Goal: Task Accomplishment & Management: Complete application form

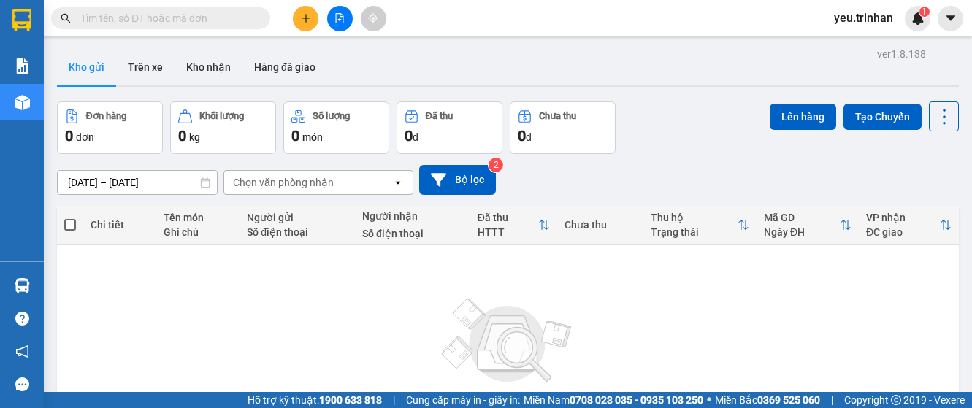
click at [159, 181] on div "ver 1.8.138 Kho gửi Trên xe Kho nhận Hàng đã giao Đơn hàng 0 đơn Khối lượng 0 k…" at bounding box center [508, 285] width 914 height 482
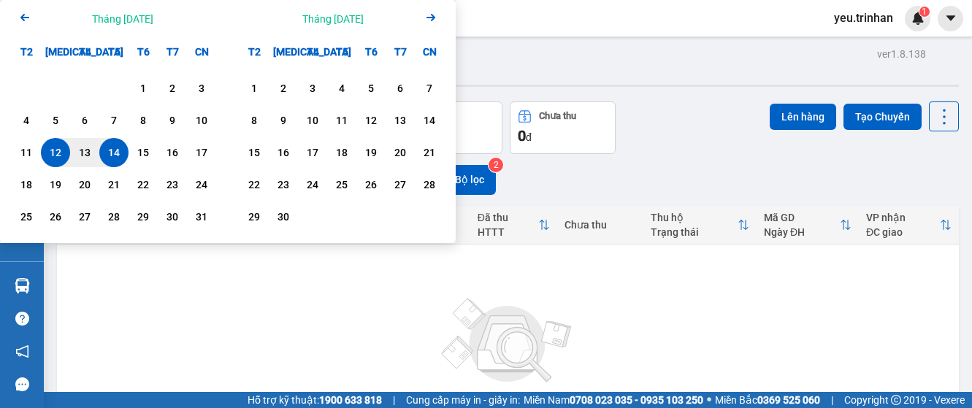
click at [176, 283] on div "Không có đơn hàng nào. Bạn thử điều chỉnh lại bộ lọc nhé!" at bounding box center [508, 358] width 888 height 219
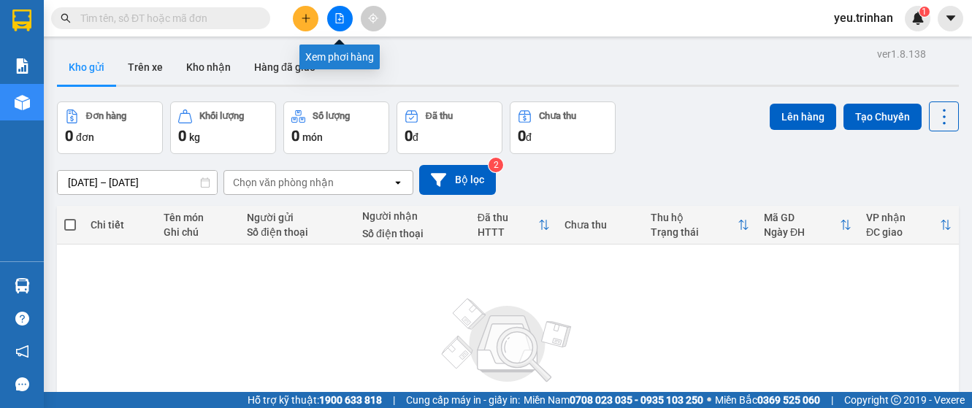
click at [347, 20] on button at bounding box center [340, 19] width 26 height 26
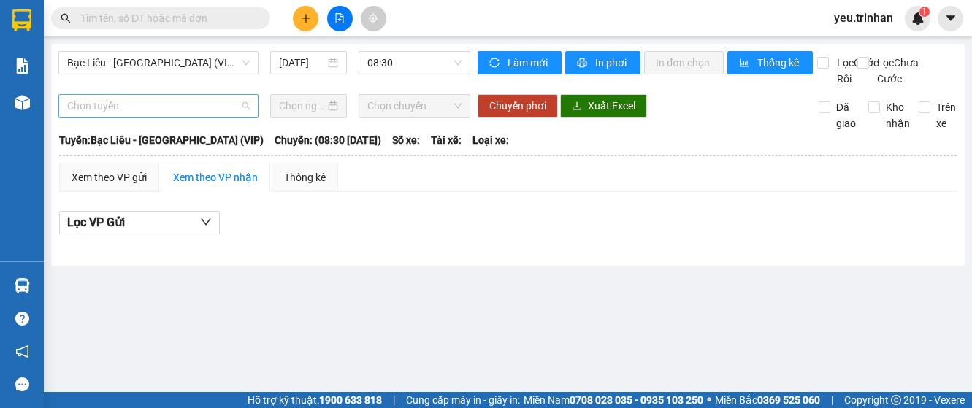
click at [176, 117] on span "Chọn tuyến" at bounding box center [158, 106] width 183 height 22
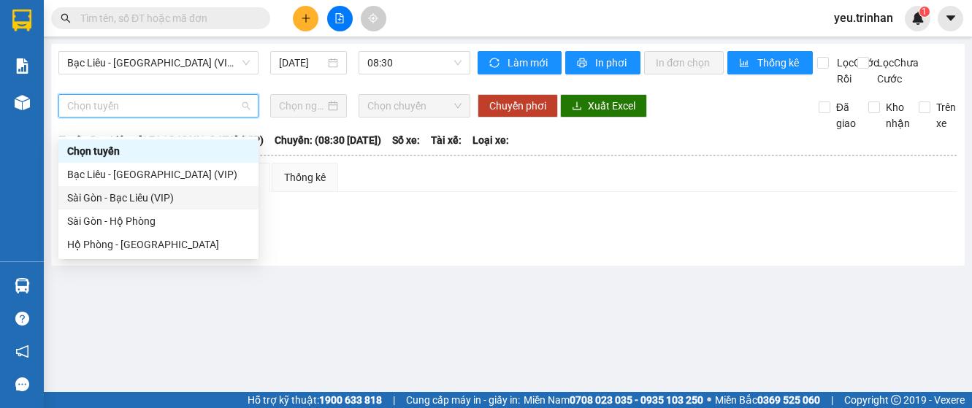
click at [158, 196] on div "Sài Gòn - Bạc Liêu (VIP)" at bounding box center [158, 198] width 183 height 16
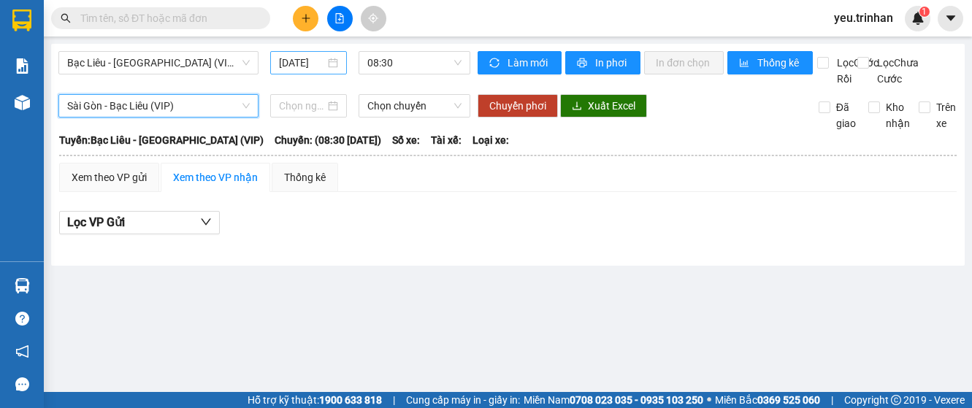
click at [307, 53] on div "14/08/2025" at bounding box center [308, 62] width 77 height 23
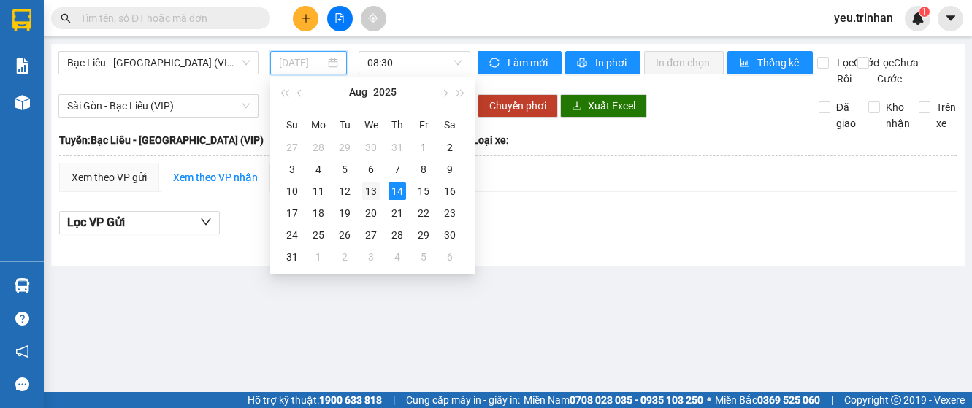
click at [362, 196] on div "13" at bounding box center [371, 192] width 18 height 18
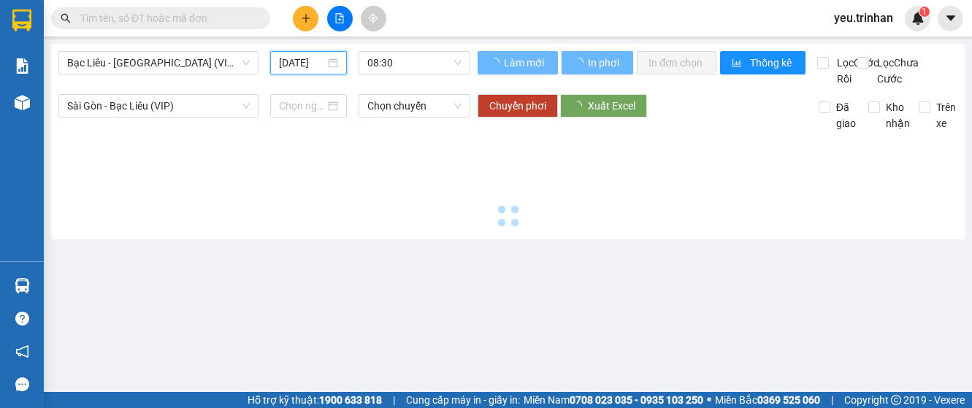
type input "13/08/2025"
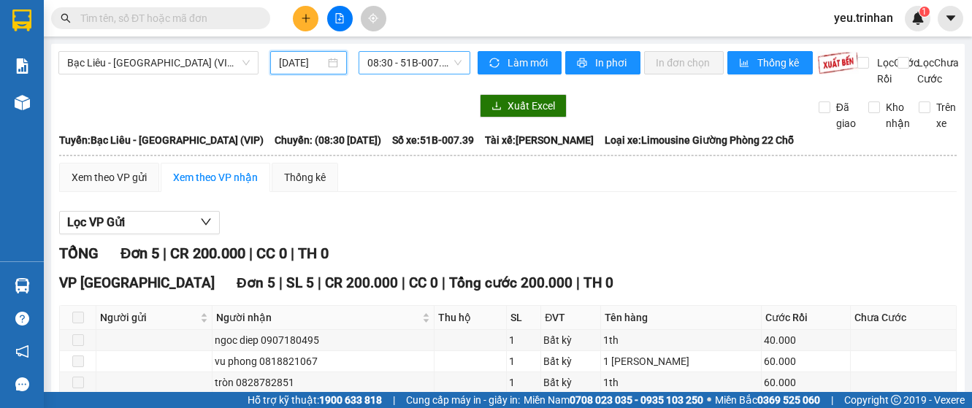
click at [444, 64] on span "08:30 - 51B-007.39" at bounding box center [414, 63] width 94 height 22
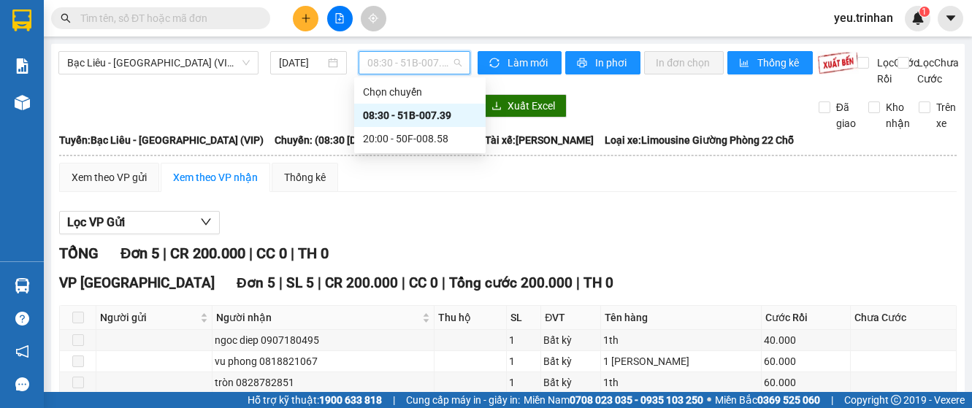
click at [437, 117] on div "08:30 - 51B-007.39" at bounding box center [420, 115] width 114 height 16
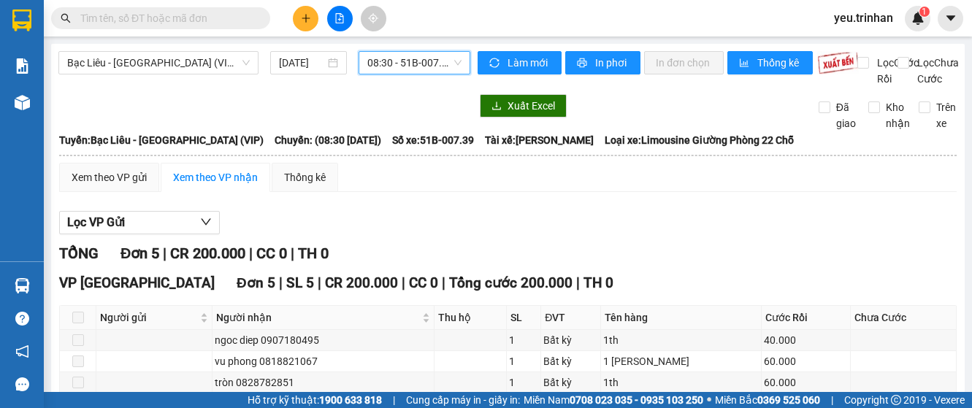
scroll to position [135, 0]
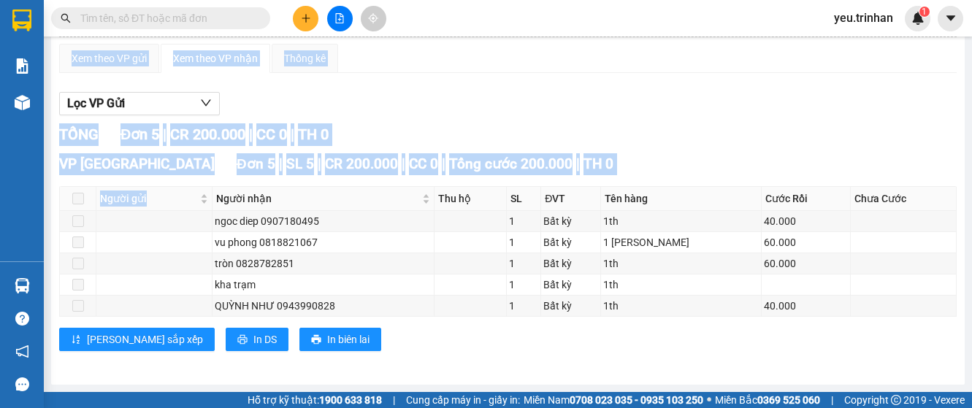
drag, startPoint x: 217, startPoint y: 202, endPoint x: 234, endPoint y: 319, distance: 118.9
click at [234, 319] on div "VP Sài Gòn Đơn 5 | SL 5 | CR 200.000 | CC 0 | Tổng cước 200.000 | TH 0 Người gử…" at bounding box center [508, 257] width 898 height 209
click at [226, 328] on button "In DS" at bounding box center [257, 339] width 63 height 23
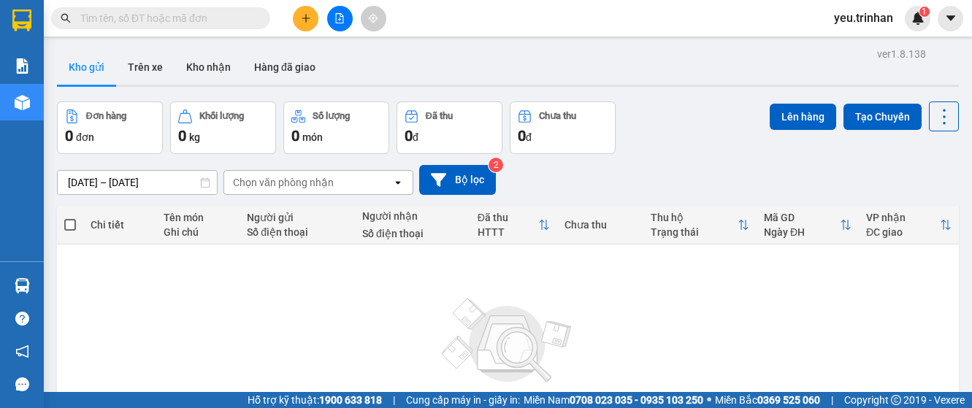
drag, startPoint x: 378, startPoint y: 172, endPoint x: 378, endPoint y: 97, distance: 74.5
click at [228, 17] on input "text" at bounding box center [166, 18] width 172 height 16
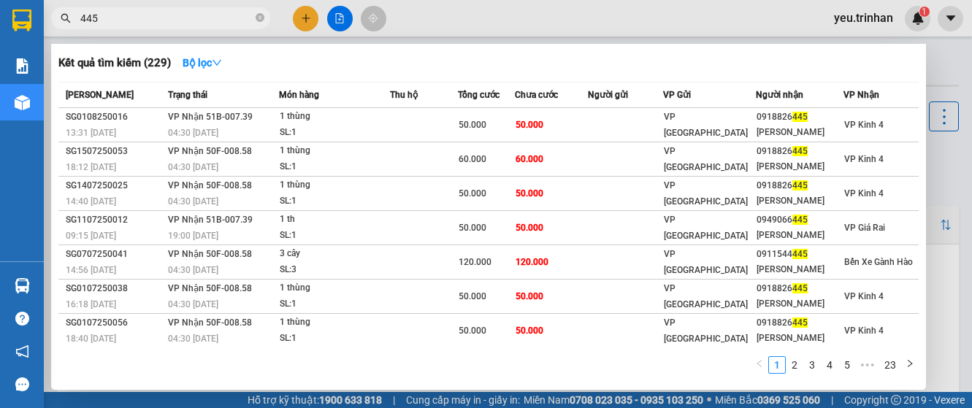
type input "445"
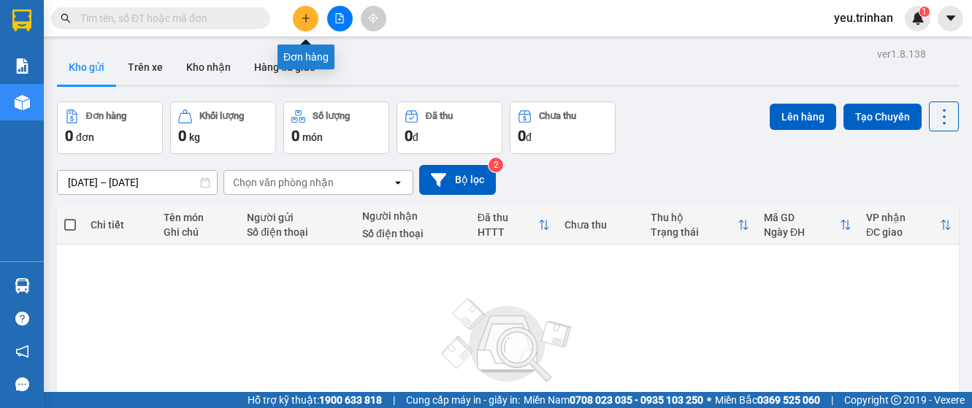
click at [309, 15] on icon "plus" at bounding box center [306, 18] width 10 height 10
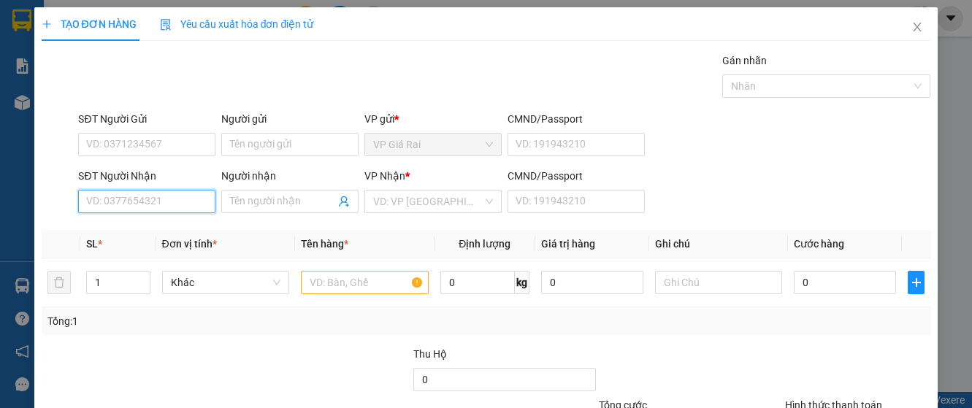
click at [203, 203] on input "SĐT Người Nhận" at bounding box center [146, 201] width 137 height 23
click at [205, 205] on input "SĐT Người Nhận" at bounding box center [146, 201] width 137 height 23
type input "0944985685"
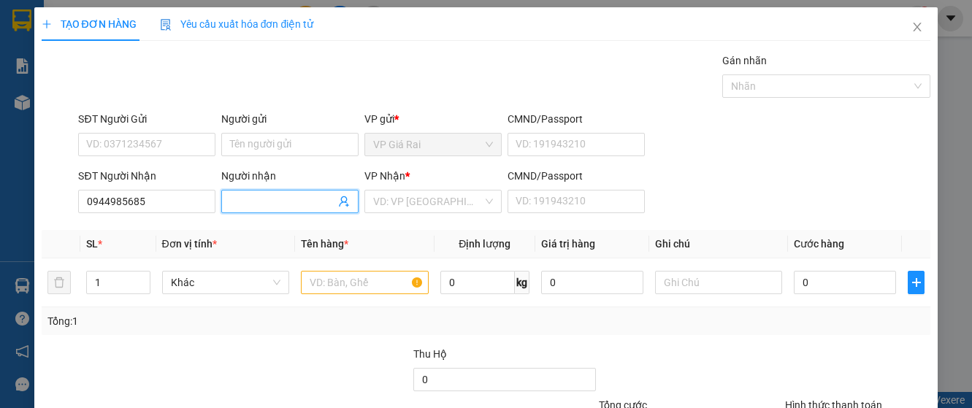
click at [259, 198] on input "Người nhận" at bounding box center [282, 202] width 105 height 16
type input "nhi (tiền giang)"
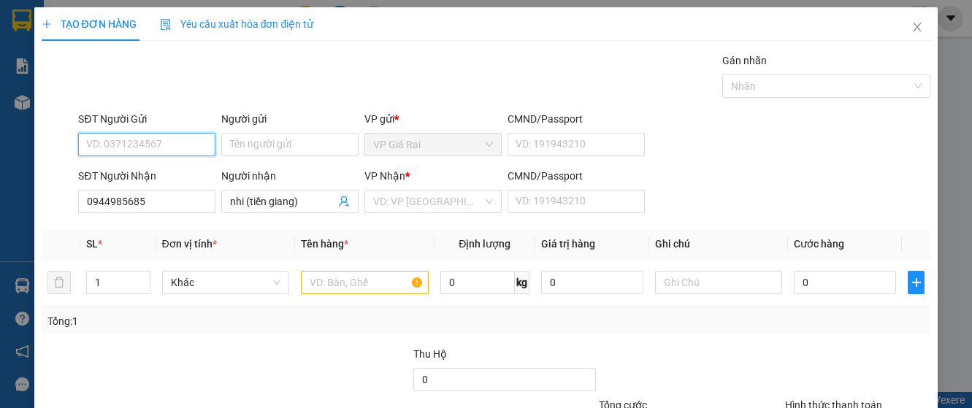
click at [177, 145] on input "SĐT Người Gửi" at bounding box center [146, 144] width 137 height 23
click at [136, 145] on input "0943218263" at bounding box center [146, 144] width 137 height 23
type input "0943218243"
click at [370, 288] on input "text" at bounding box center [364, 282] width 127 height 23
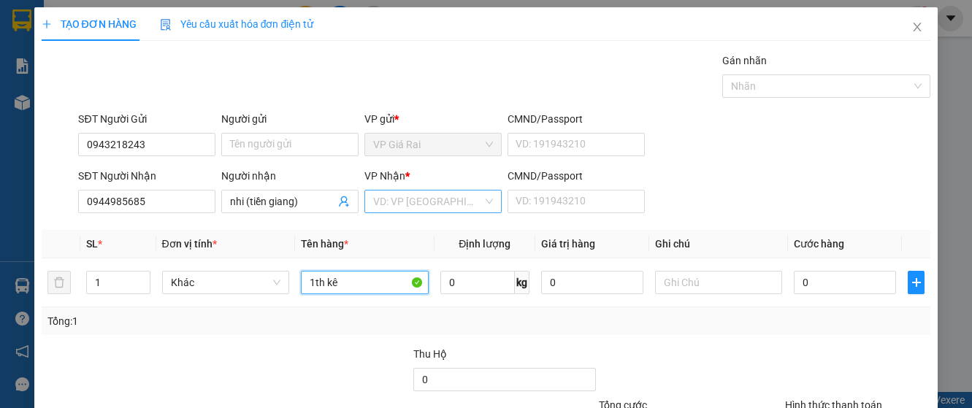
type input "1th kê"
click at [416, 194] on input "search" at bounding box center [428, 202] width 110 height 22
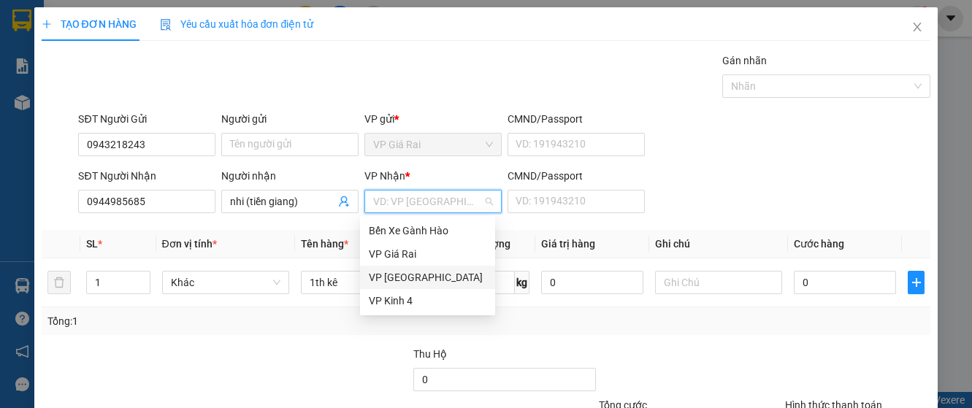
click at [416, 281] on div "VP [GEOGRAPHIC_DATA]" at bounding box center [428, 278] width 118 height 16
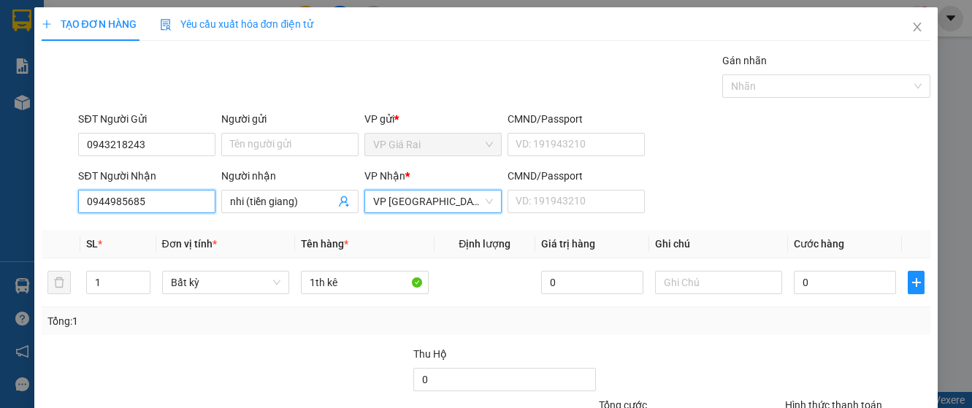
click at [161, 201] on input "0944985685" at bounding box center [146, 201] width 137 height 23
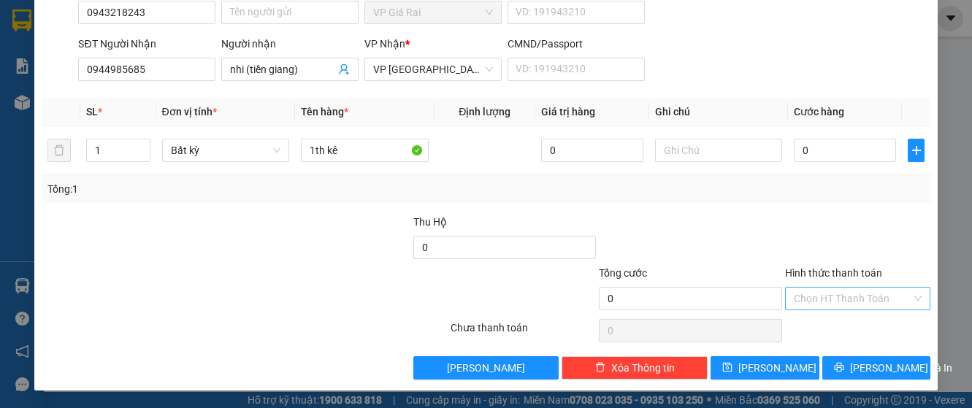
click at [878, 304] on input "Hình thức thanh toán" at bounding box center [853, 299] width 118 height 22
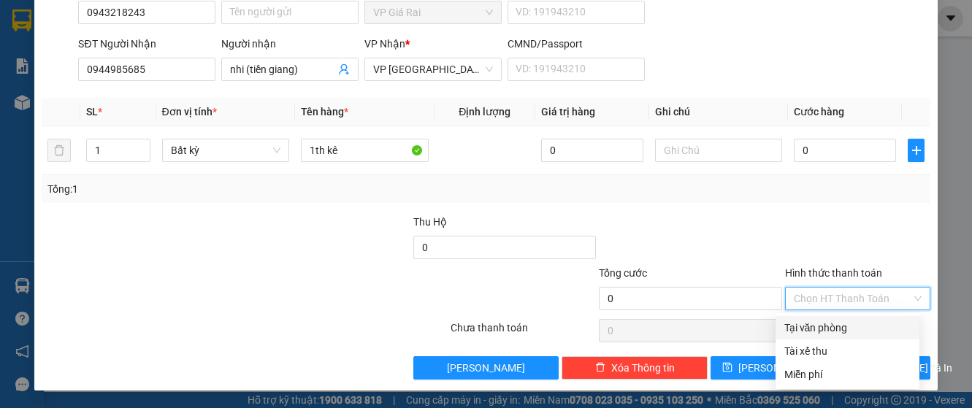
click at [854, 324] on div "Tại văn phòng" at bounding box center [848, 328] width 126 height 16
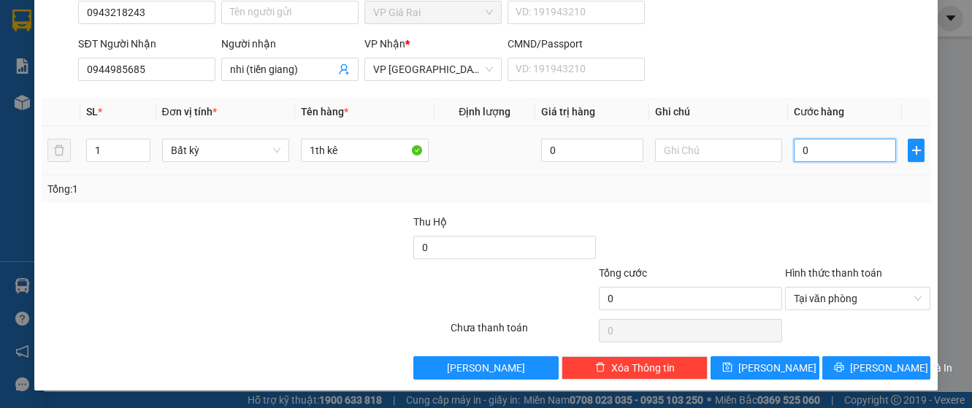
click at [847, 155] on input "0" at bounding box center [845, 150] width 102 height 23
type input "5"
type input "50"
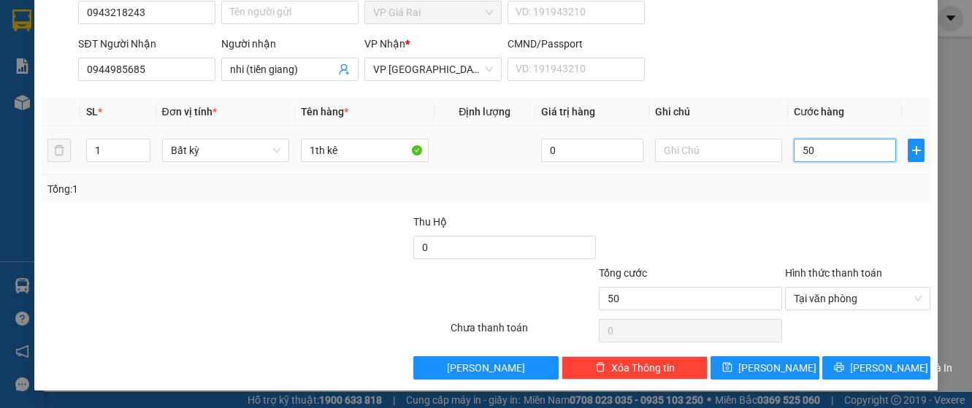
type input "500"
type input "5.000"
type input "50.000"
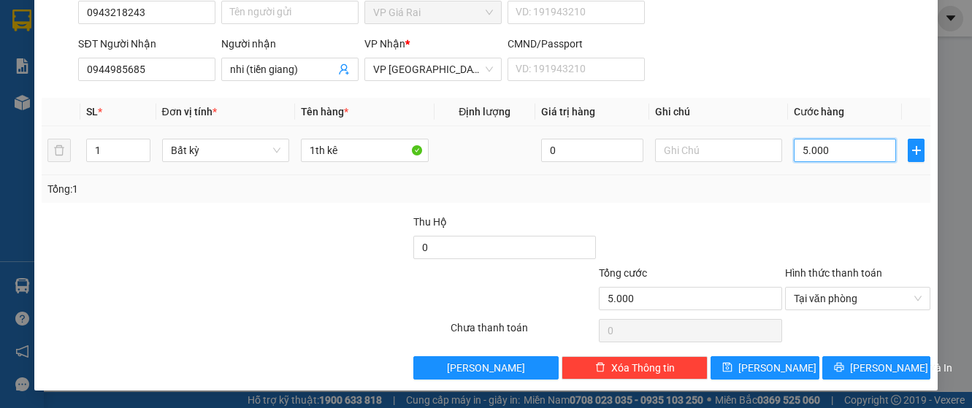
type input "50.000"
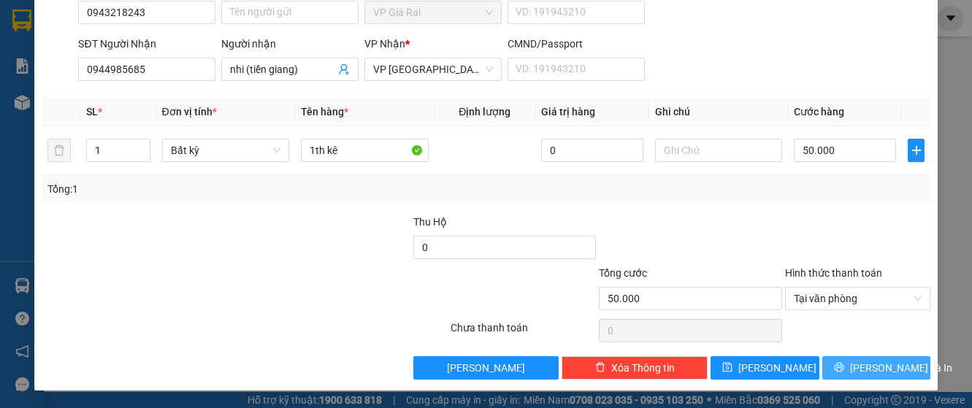
click at [876, 364] on span "[PERSON_NAME] và In" at bounding box center [901, 368] width 102 height 16
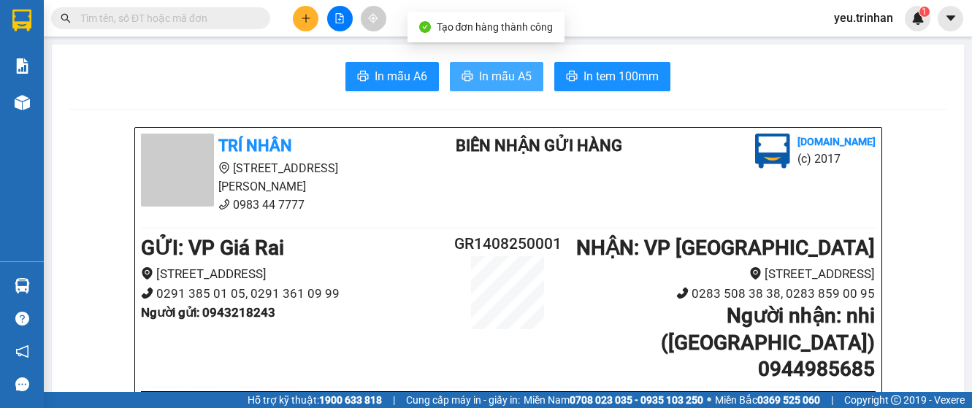
click at [479, 72] on span "In mẫu A5" at bounding box center [505, 76] width 53 height 18
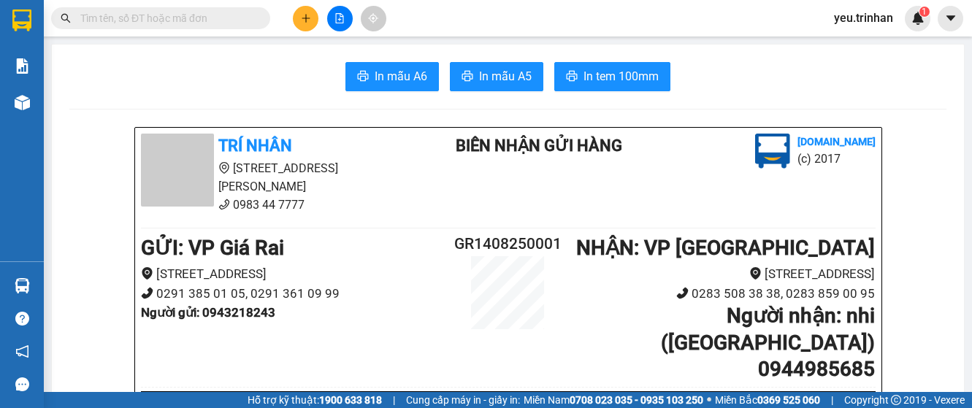
click at [206, 20] on input "text" at bounding box center [166, 18] width 172 height 16
click at [308, 23] on icon "plus" at bounding box center [306, 18] width 10 height 10
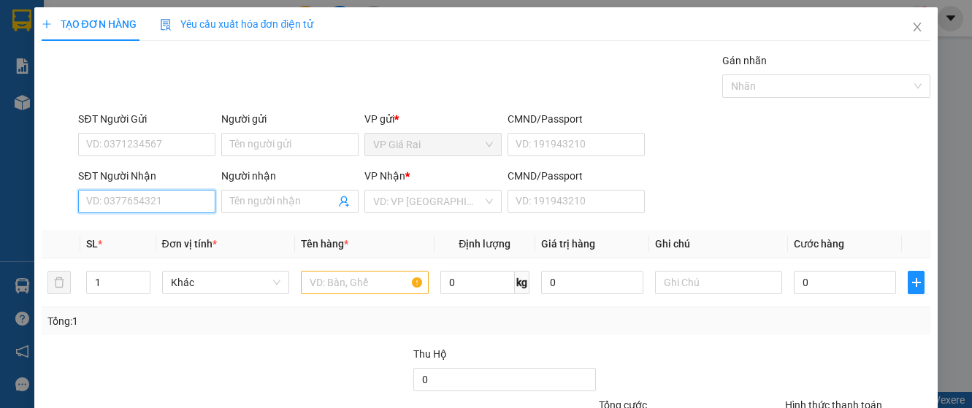
click at [165, 209] on input "SĐT Người Nhận" at bounding box center [146, 201] width 137 height 23
type input "0901997573"
click at [164, 230] on div "0901997573 - ân" at bounding box center [145, 231] width 118 height 16
type input "ân"
type input "40.000"
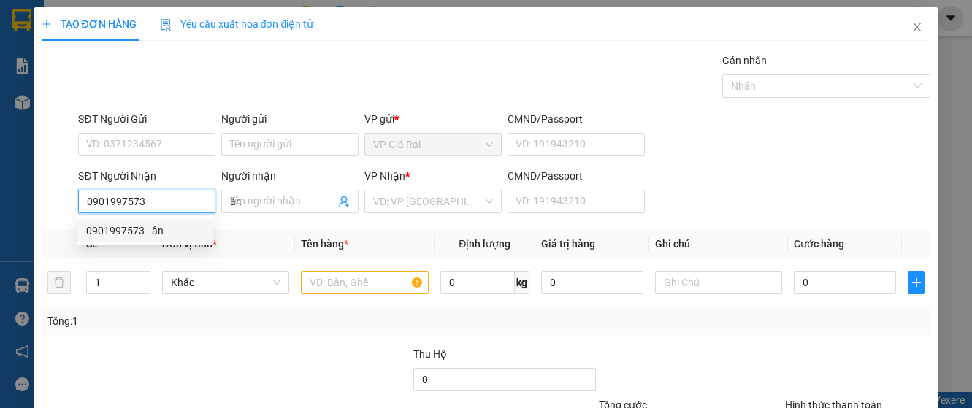
type input "40.000"
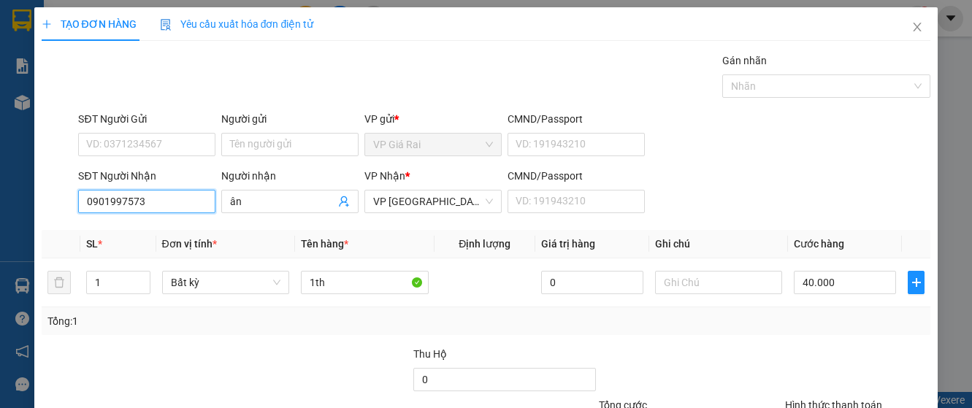
scroll to position [132, 0]
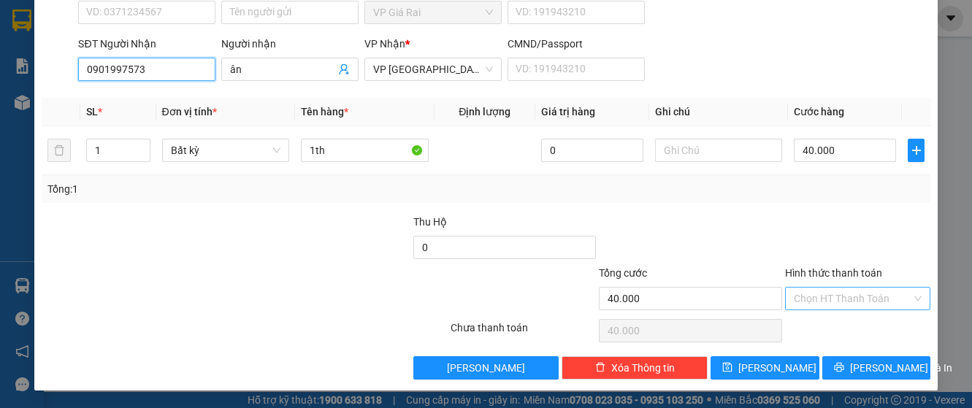
type input "0901997573"
click at [849, 288] on input "Hình thức thanh toán" at bounding box center [853, 299] width 118 height 22
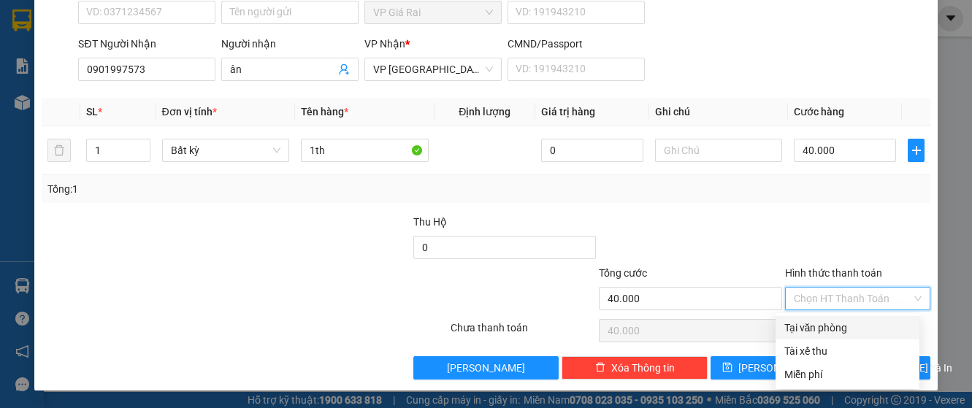
click at [831, 326] on div "Tại văn phòng" at bounding box center [848, 328] width 126 height 16
type input "0"
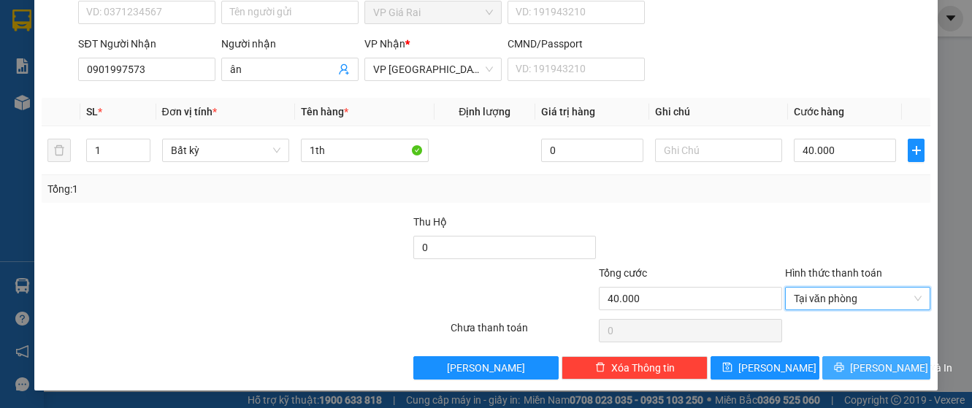
click at [891, 367] on span "Lưu và In" at bounding box center [901, 368] width 102 height 16
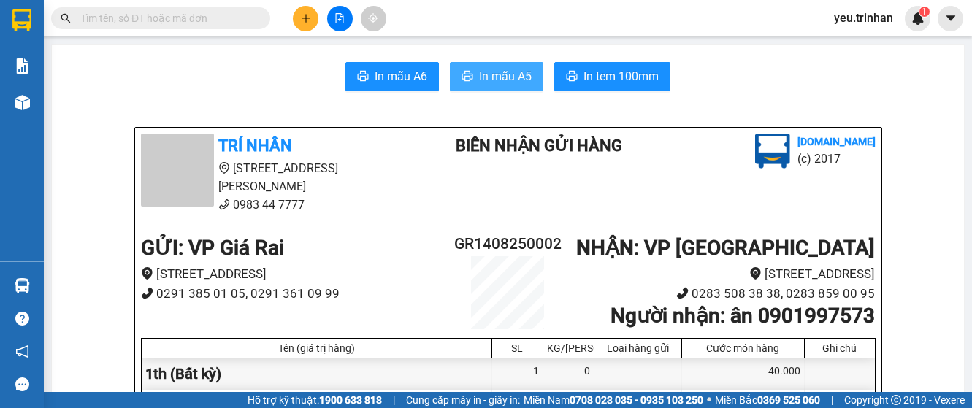
click at [505, 77] on span "In mẫu A5" at bounding box center [505, 76] width 53 height 18
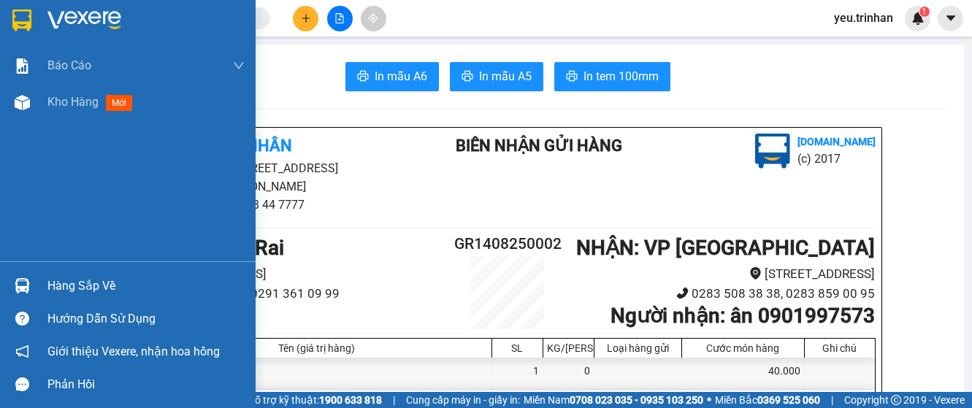
click at [15, 20] on img at bounding box center [21, 20] width 19 height 22
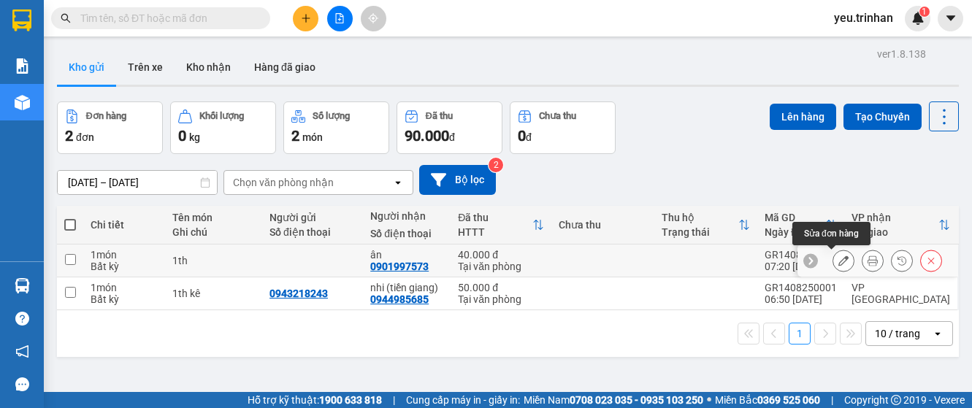
click at [839, 259] on icon at bounding box center [844, 261] width 10 height 10
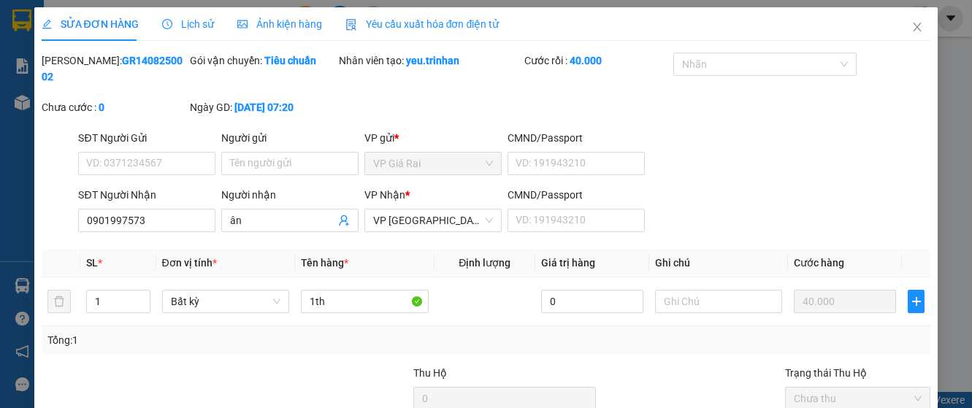
type input "0901997573"
type input "ân"
type input "40.000"
click at [221, 226] on span "ân" at bounding box center [289, 220] width 137 height 23
click at [230, 217] on input "ân" at bounding box center [282, 221] width 105 height 16
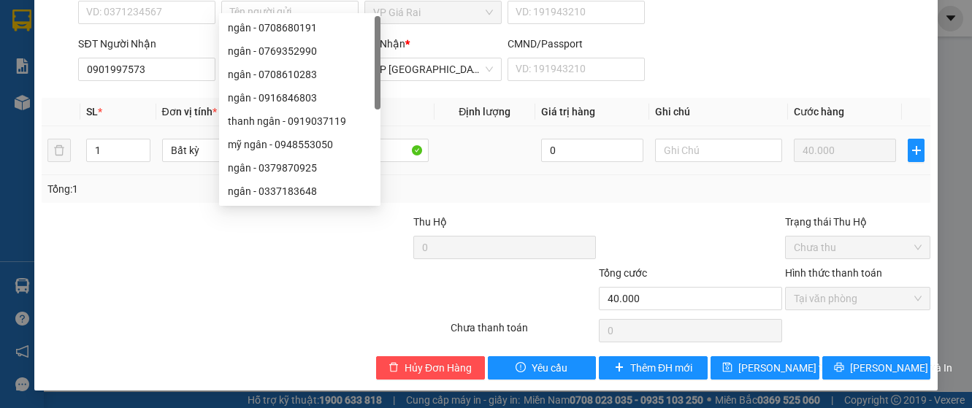
scroll to position [47, 0]
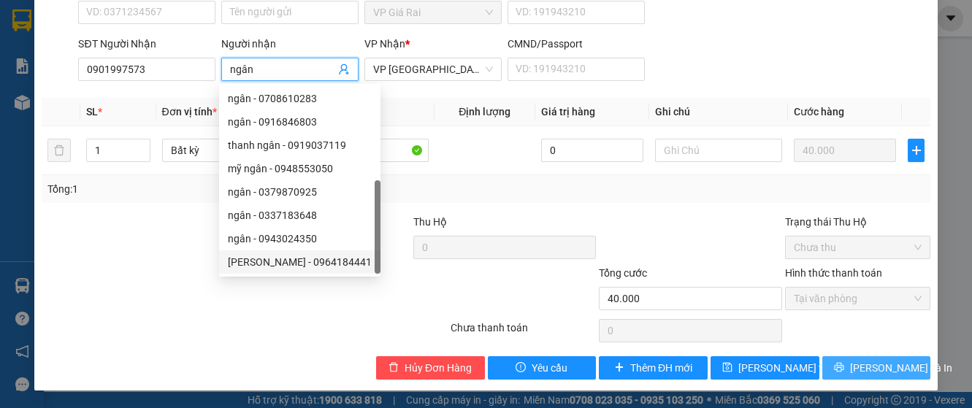
type input "ngân"
click at [878, 367] on span "Lưu và In" at bounding box center [901, 368] width 102 height 16
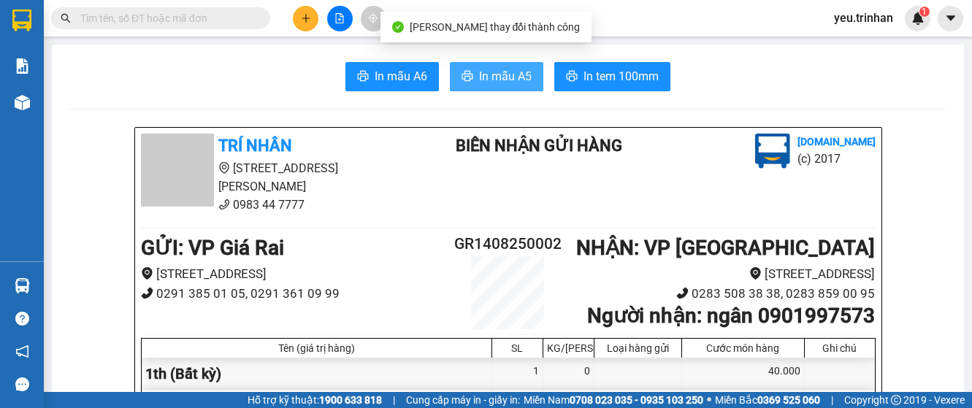
click at [505, 81] on span "In mẫu A5" at bounding box center [505, 76] width 53 height 18
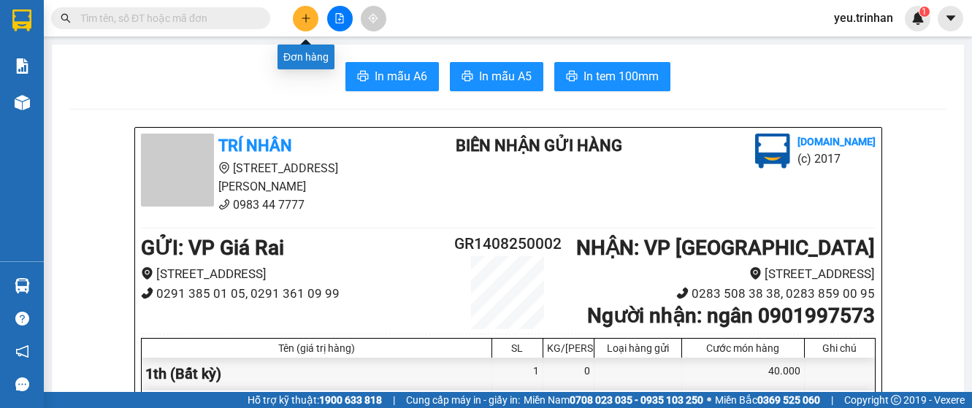
click at [312, 24] on button at bounding box center [306, 19] width 26 height 26
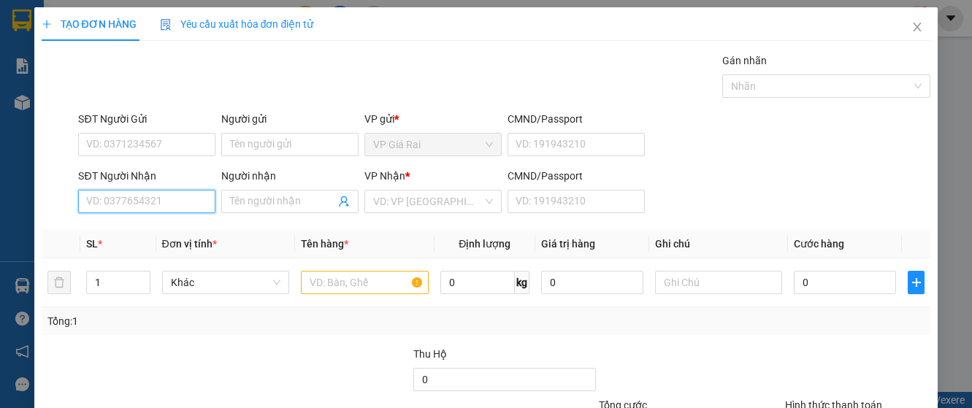
click at [129, 199] on input "SĐT Người Nhận" at bounding box center [146, 201] width 137 height 23
type input "0986191617"
click at [118, 229] on div "0986191617 - như" at bounding box center [145, 231] width 118 height 16
type input "như"
type input "60.000"
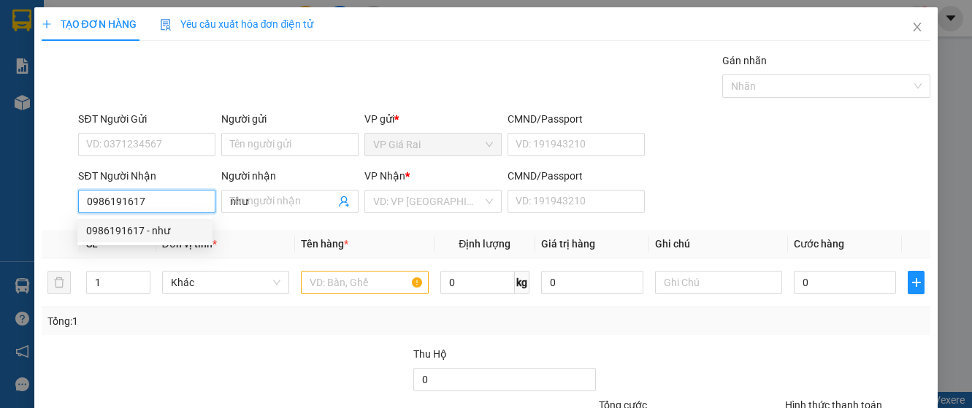
type input "60.000"
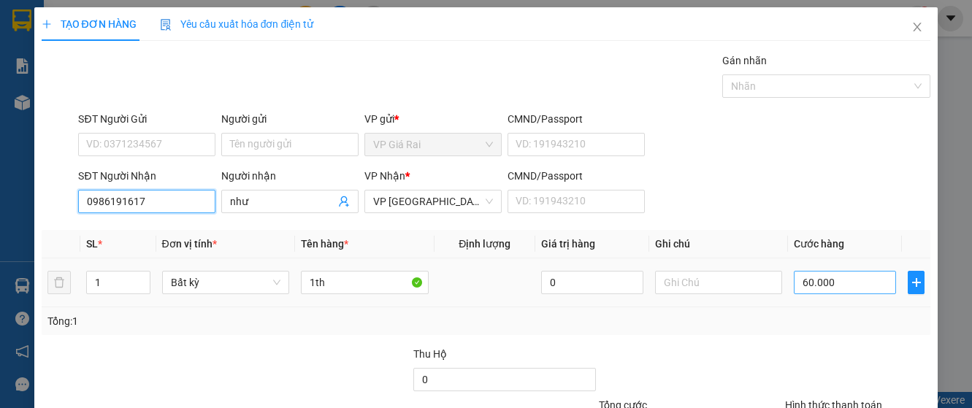
type input "0986191617"
click at [852, 286] on input "60.000" at bounding box center [845, 282] width 102 height 23
type input "8"
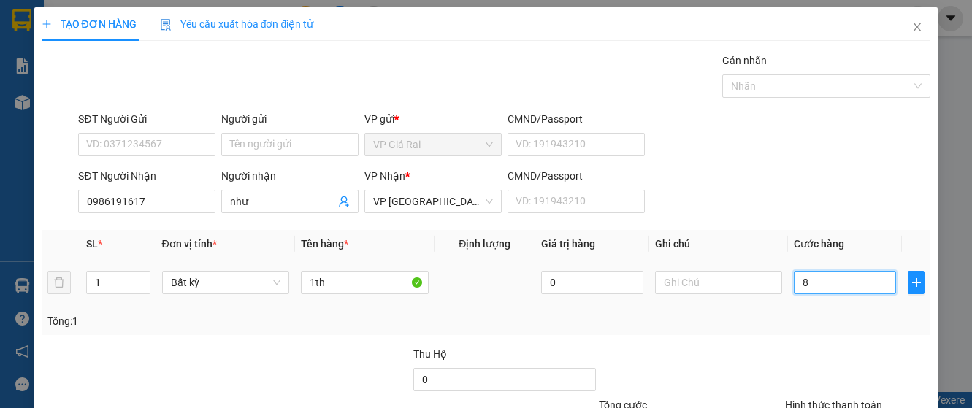
type input "80"
type input "800"
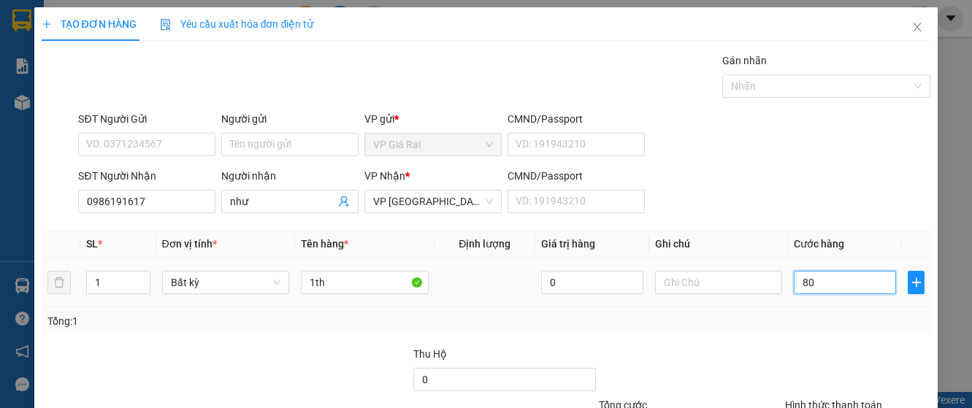
type input "800"
type input "8.000"
type input "80.000"
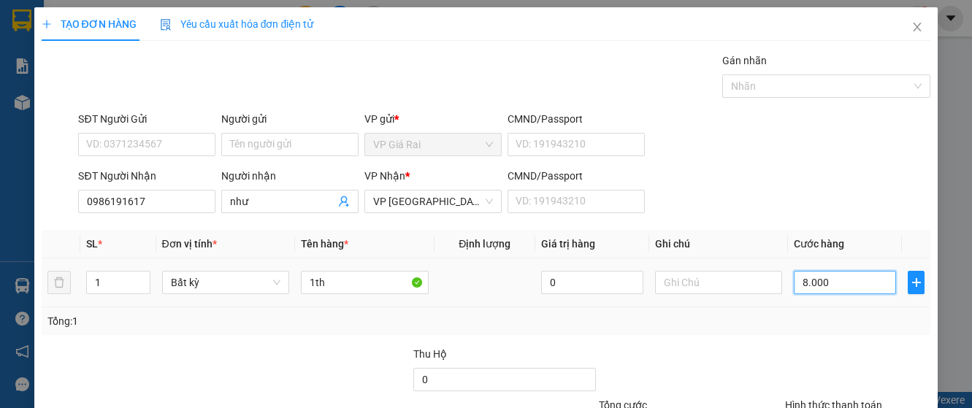
type input "80.000"
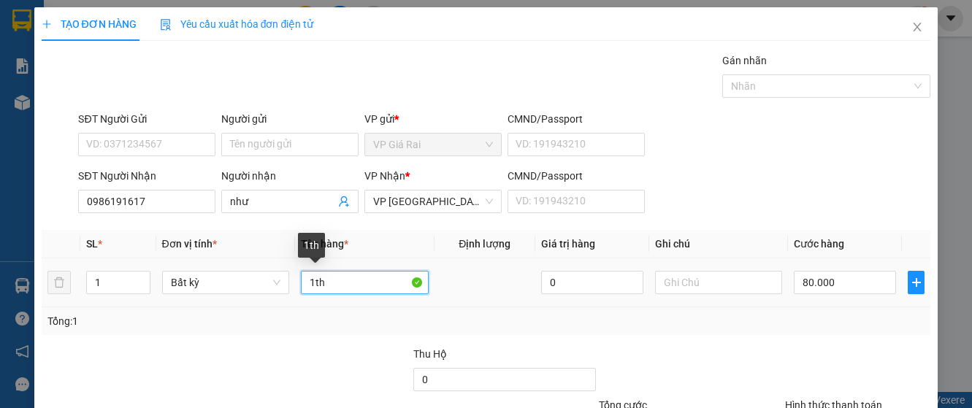
click at [359, 284] on input "1th" at bounding box center [364, 282] width 127 height 23
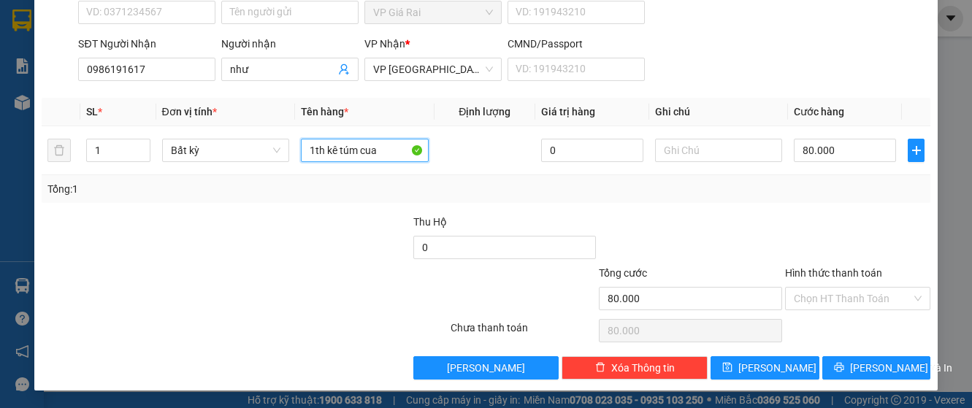
type input "1th kê túm cua"
click at [835, 284] on div "Hình thức thanh toán" at bounding box center [858, 276] width 146 height 22
click at [840, 297] on input "Hình thức thanh toán" at bounding box center [853, 299] width 118 height 22
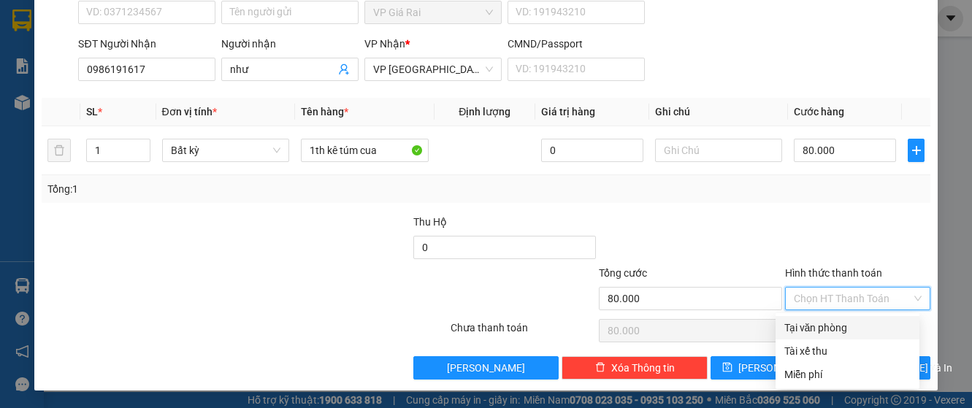
click at [833, 330] on div "Tại văn phòng" at bounding box center [848, 328] width 126 height 16
type input "0"
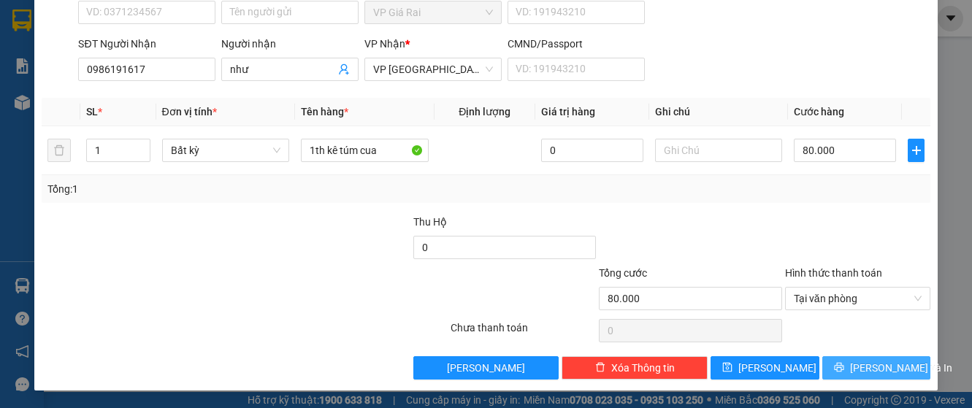
click at [877, 368] on span "[PERSON_NAME] và In" at bounding box center [901, 368] width 102 height 16
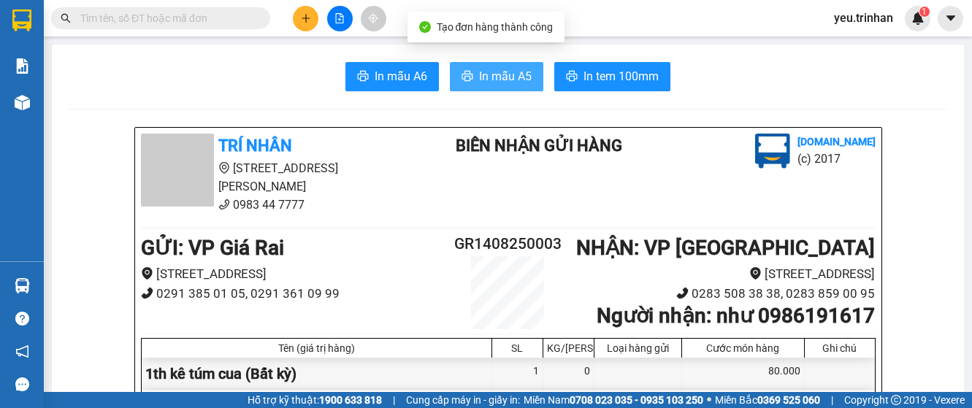
click at [511, 80] on span "In mẫu A5" at bounding box center [505, 76] width 53 height 18
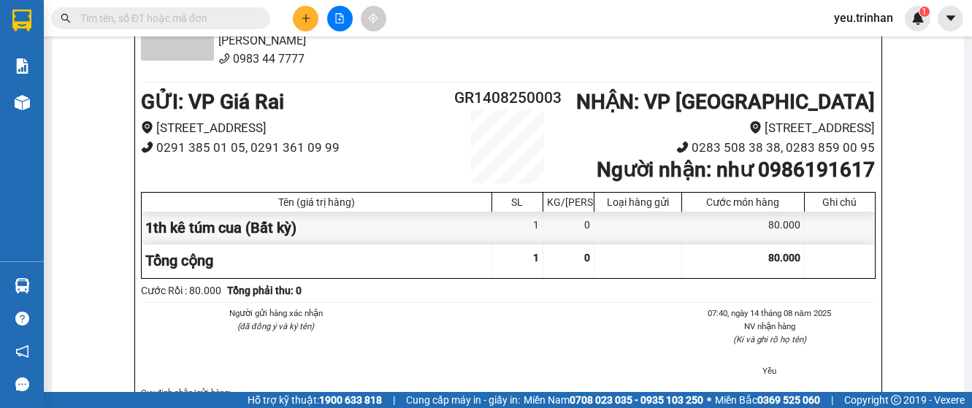
click at [652, 313] on ul "07:40, ngày 14 tháng 08 năm 2025 NV nhận hàng (Kí và ghi rõ họ tên) Yều" at bounding box center [755, 342] width 241 height 71
click at [305, 19] on icon "plus" at bounding box center [306, 18] width 10 height 10
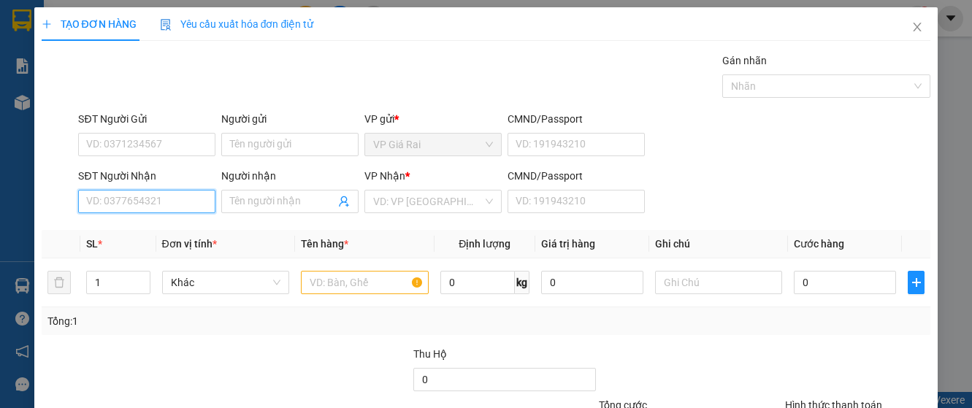
click at [164, 207] on input "SĐT Người Nhận" at bounding box center [146, 201] width 137 height 23
click at [112, 207] on input "0" at bounding box center [146, 201] width 137 height 23
click at [183, 202] on input "0325654406" at bounding box center [146, 201] width 137 height 23
type input "0325654460"
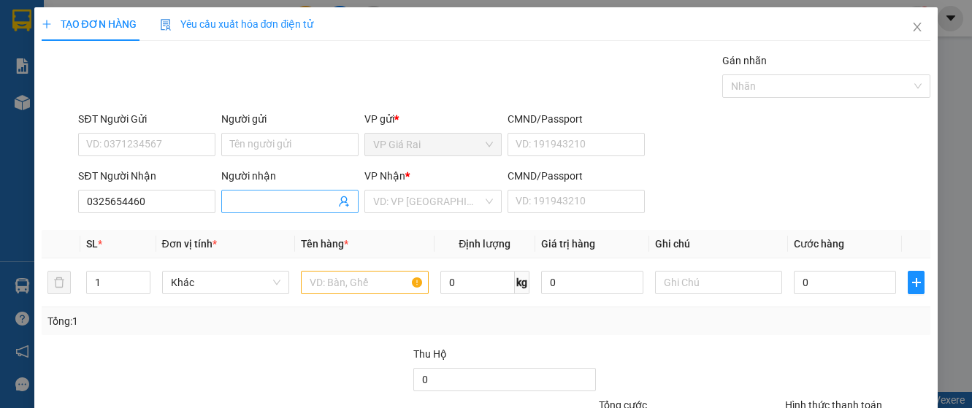
click at [267, 196] on input "Người nhận" at bounding box center [282, 202] width 105 height 16
type input "nhẫn"
click at [423, 205] on input "search" at bounding box center [428, 202] width 110 height 22
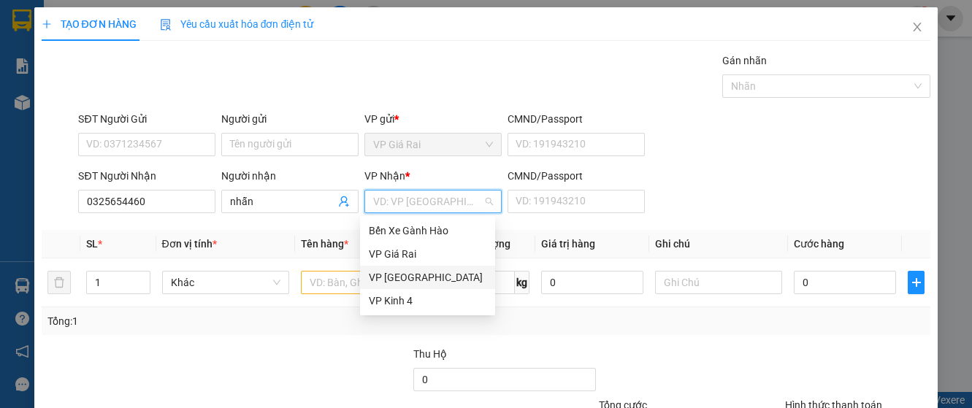
click at [427, 273] on div "VP Sài Gòn" at bounding box center [428, 278] width 118 height 16
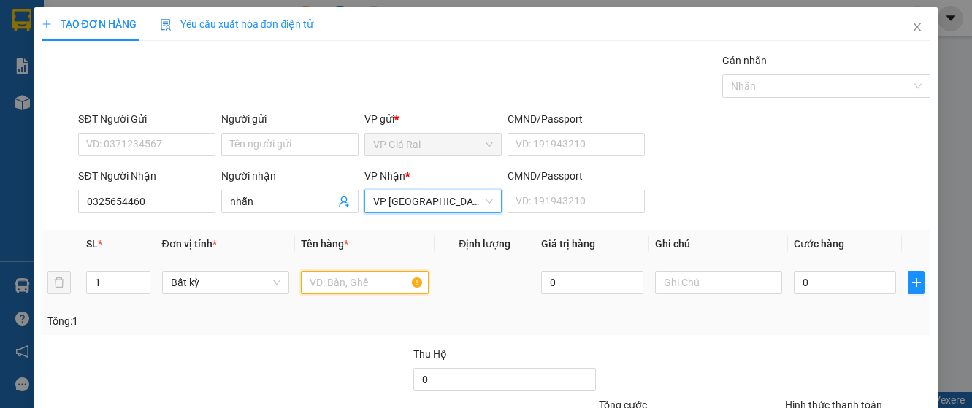
click at [332, 278] on input "text" at bounding box center [364, 282] width 127 height 23
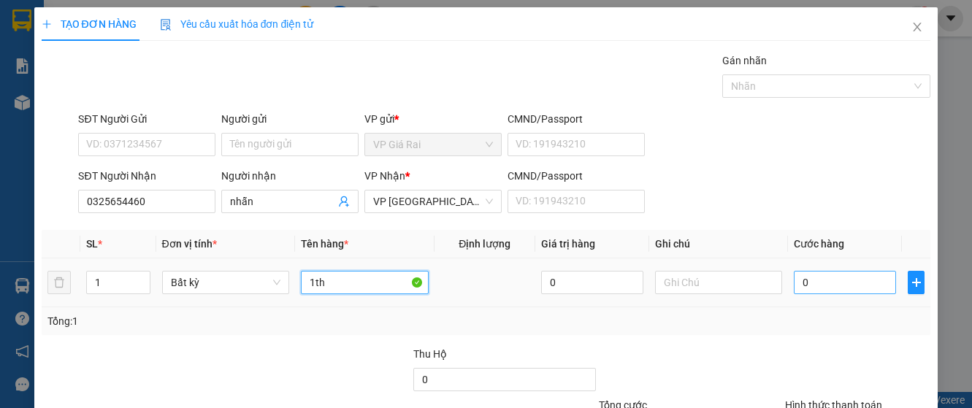
type input "1th"
click at [828, 274] on input "0" at bounding box center [845, 282] width 102 height 23
type input "3"
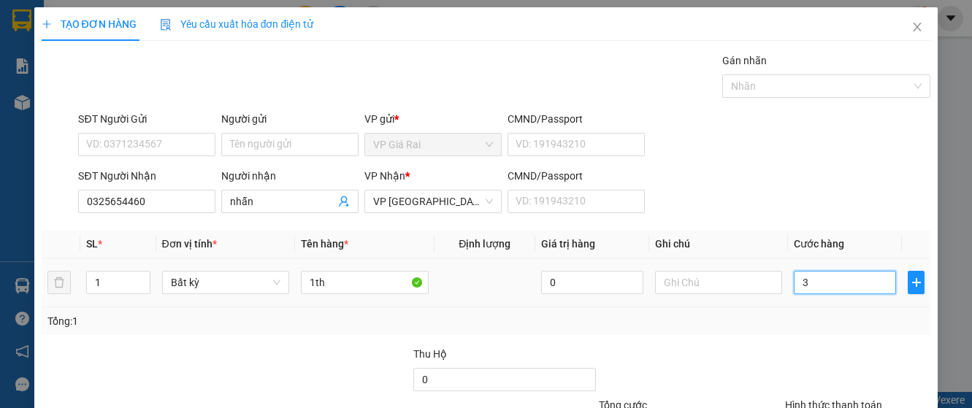
type input "30"
type input "300"
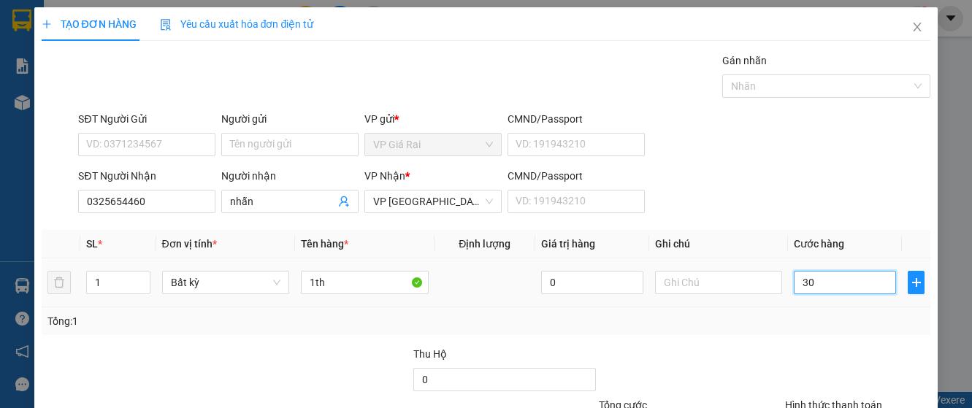
type input "300"
type input "3.000"
type input "30.000"
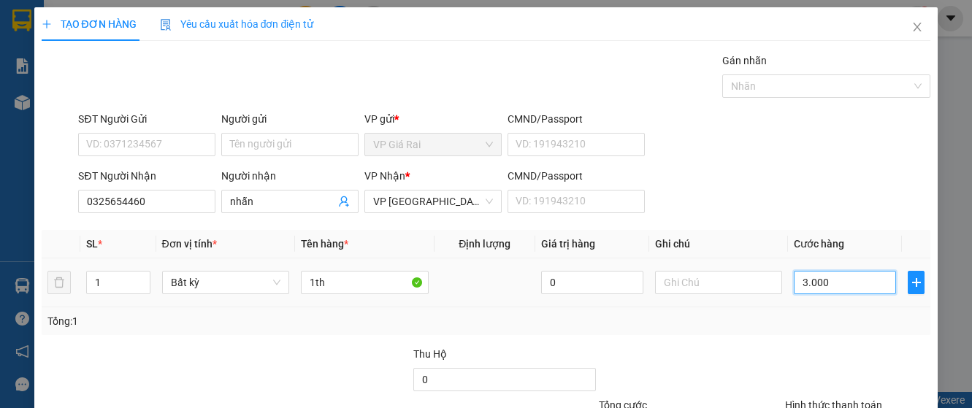
type input "30.000"
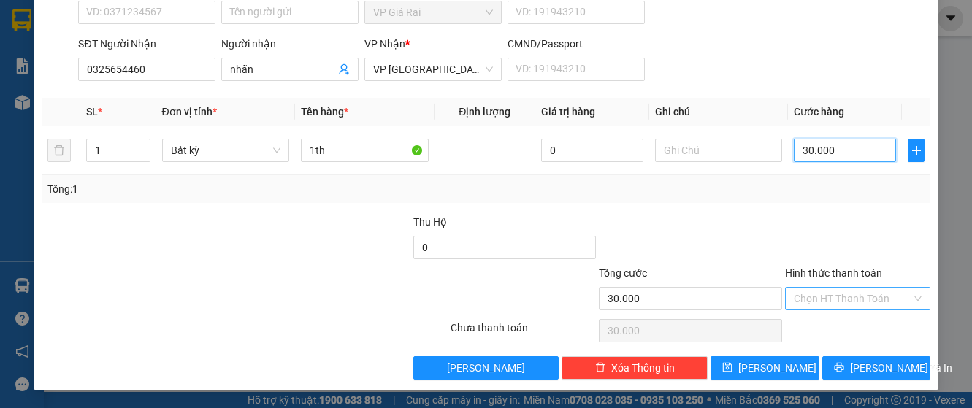
type input "30.000"
click at [828, 294] on input "Hình thức thanh toán" at bounding box center [853, 299] width 118 height 22
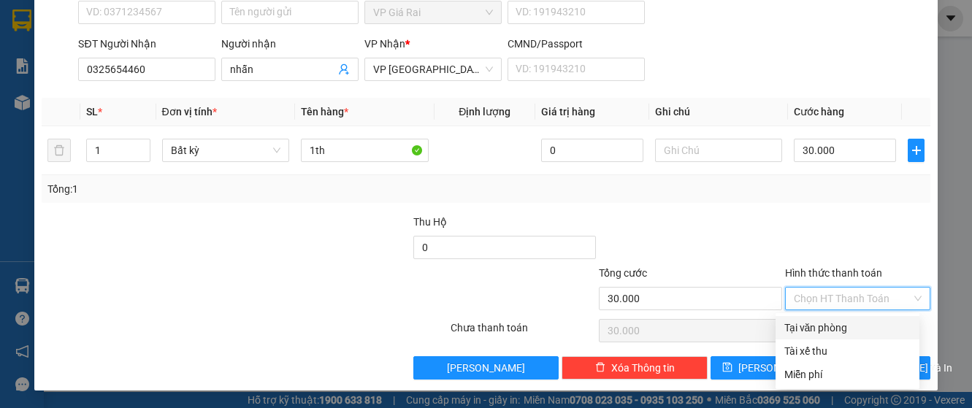
click at [831, 330] on div "Tại văn phòng" at bounding box center [848, 328] width 126 height 16
type input "0"
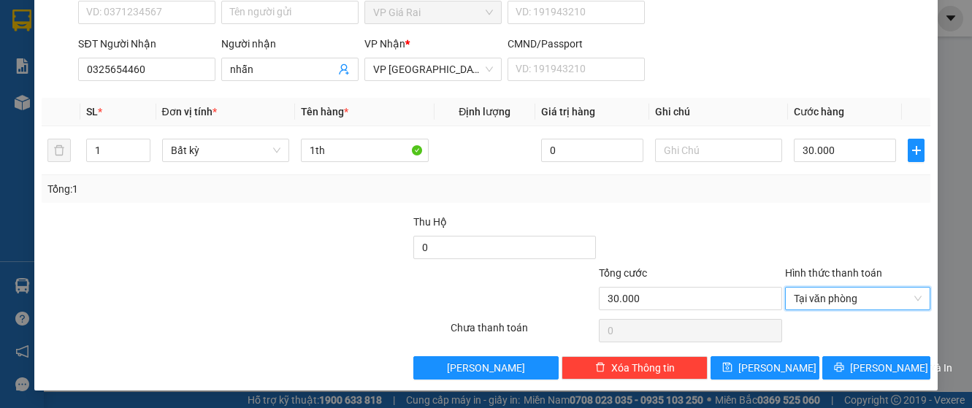
click at [275, 53] on div "Người nhận" at bounding box center [289, 47] width 137 height 22
click at [283, 69] on input "nhẫn" at bounding box center [282, 69] width 105 height 16
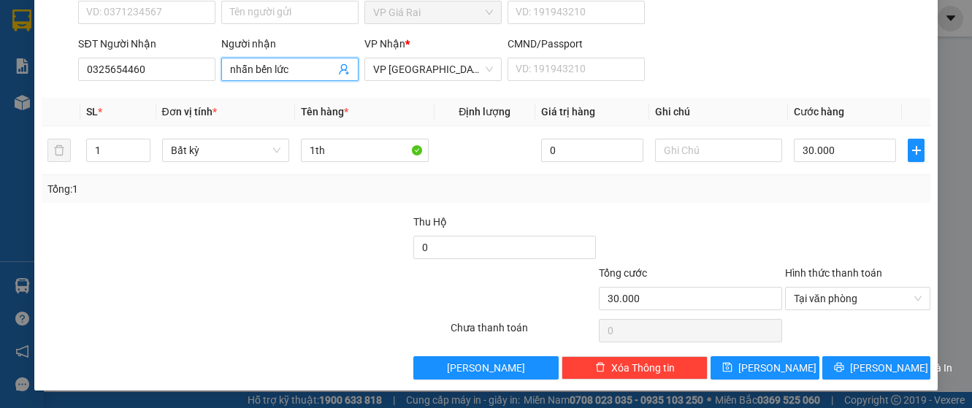
scroll to position [59, 0]
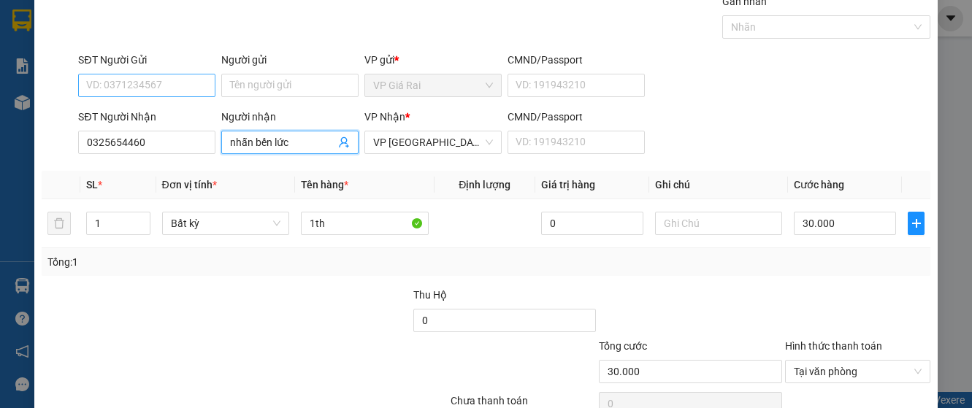
type input "nhẫn bến lức"
click at [149, 87] on input "SĐT Người Gửi" at bounding box center [146, 85] width 137 height 23
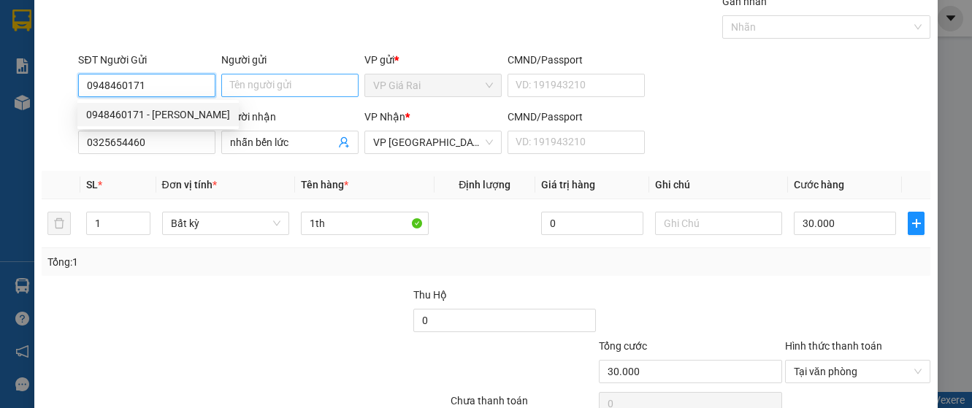
type input "0948460171"
click at [269, 89] on input "Người gửi" at bounding box center [289, 85] width 137 height 23
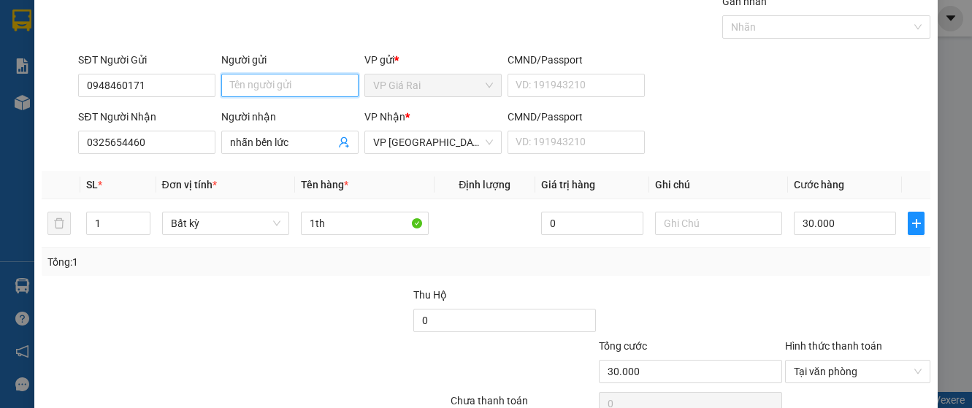
type input "d"
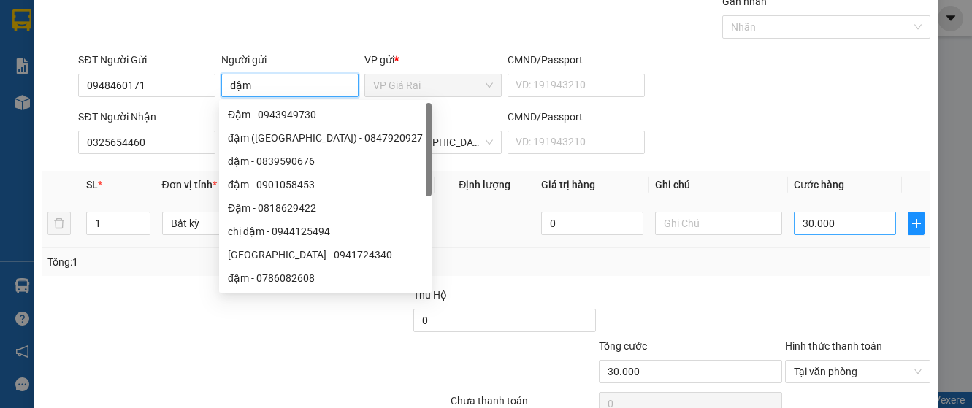
type input "đậm"
click at [830, 221] on input "30.000" at bounding box center [845, 223] width 102 height 23
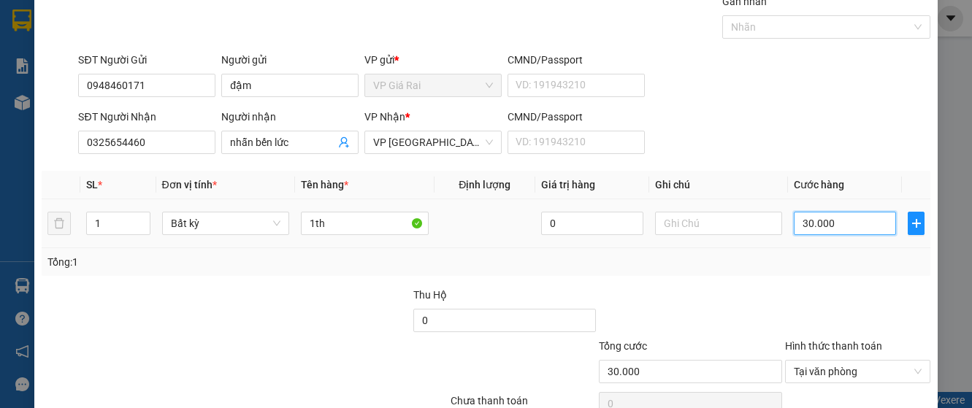
type input "5"
type input "50"
type input "500"
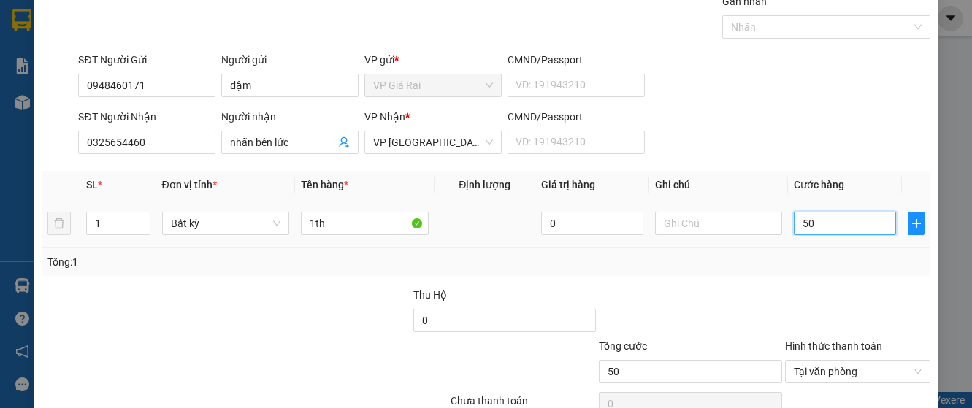
type input "500"
type input "5.000"
type input "50.000"
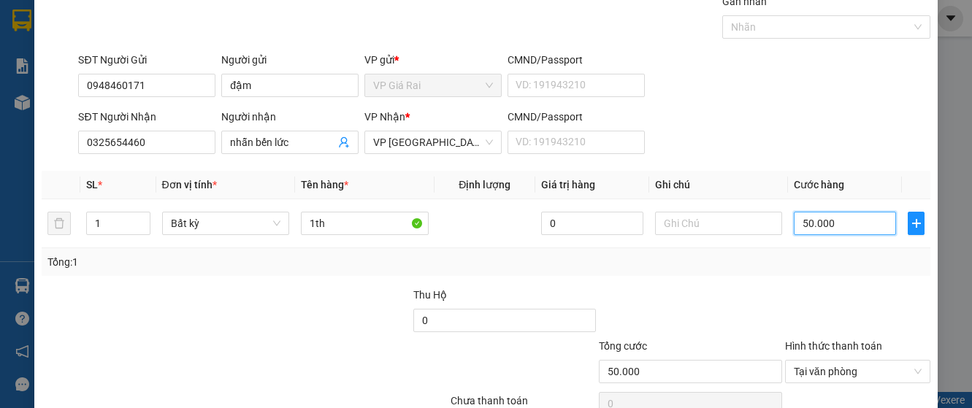
scroll to position [132, 0]
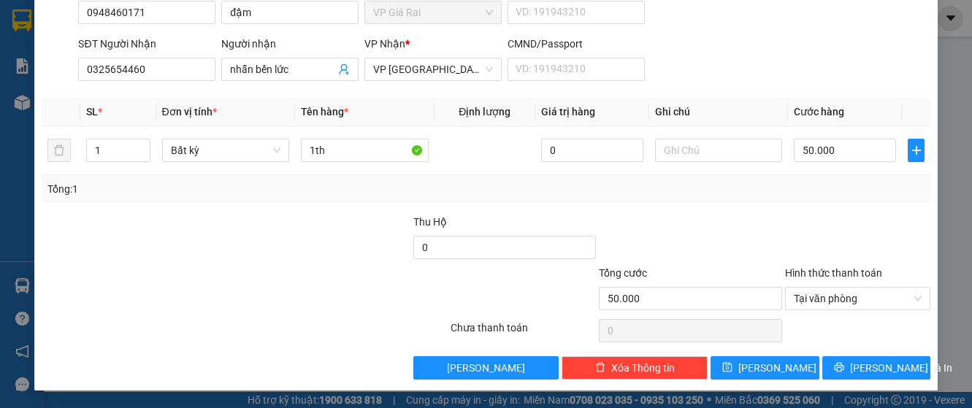
click at [859, 381] on div "TẠO ĐƠN HÀNG Yêu cầu xuất hóa đơn điện tử Transit Pickup Surcharge Ids Transit …" at bounding box center [486, 133] width 904 height 516
click at [841, 156] on input "50.000" at bounding box center [845, 150] width 102 height 23
type input "3"
type input "30"
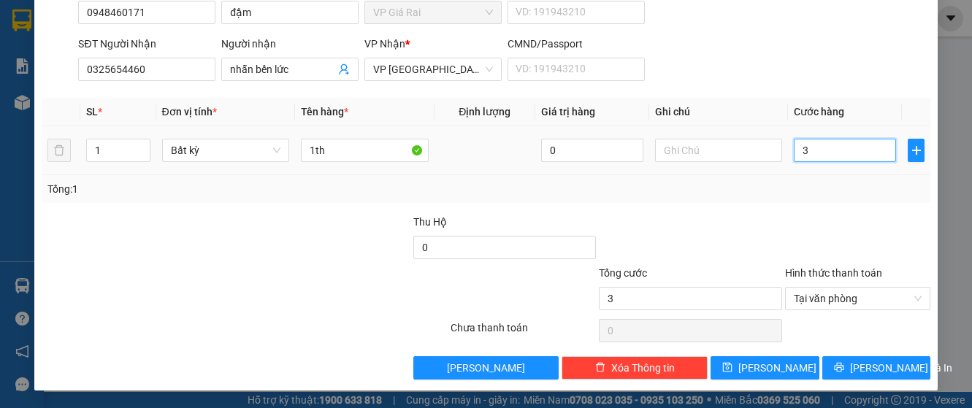
type input "30"
type input "300"
type input "3.000"
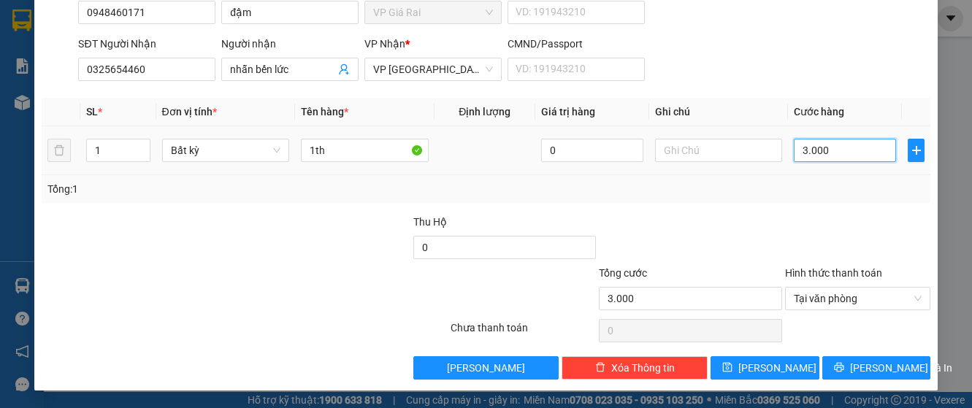
type input "30.000"
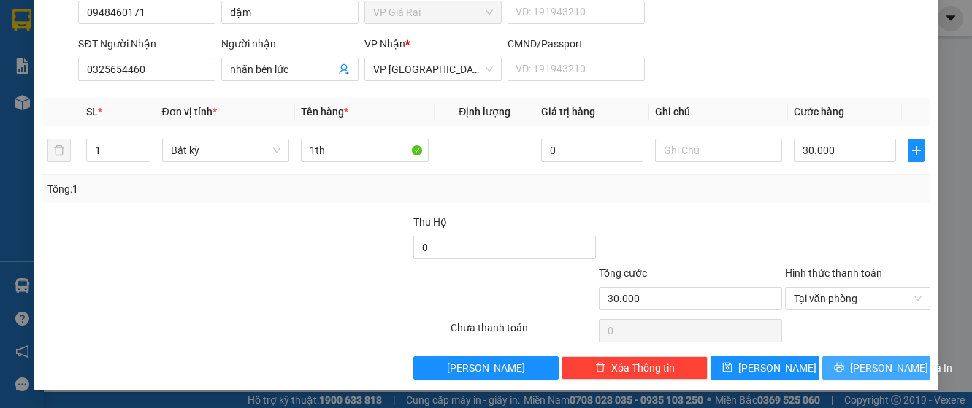
click at [872, 364] on span "[PERSON_NAME] và In" at bounding box center [901, 368] width 102 height 16
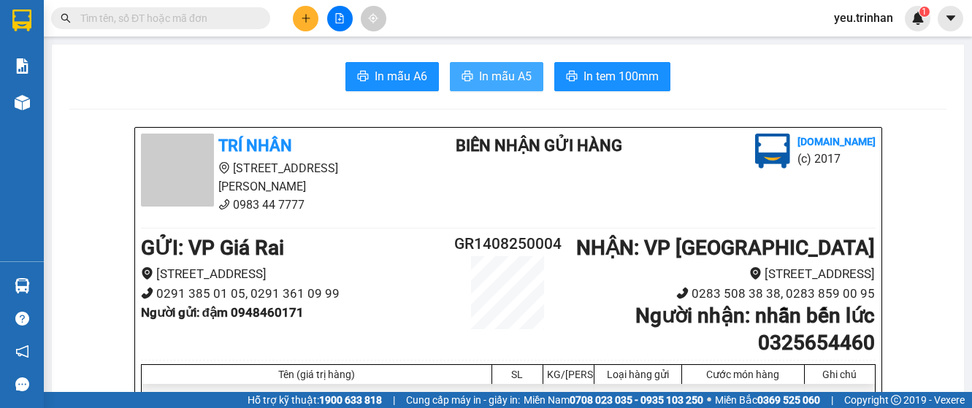
click at [472, 69] on button "In mẫu A5" at bounding box center [496, 76] width 93 height 29
click at [507, 42] on main "In mẫu A6 In mẫu A5 In tem 100mm TRÍ NHÂN 555 Phạm Văn Chí, Phường 7 0983 44 77…" at bounding box center [486, 196] width 972 height 392
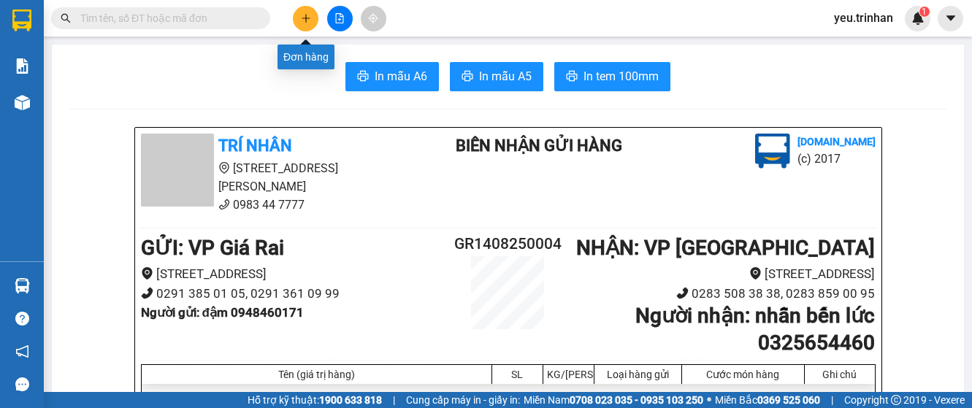
click at [307, 10] on button at bounding box center [306, 19] width 26 height 26
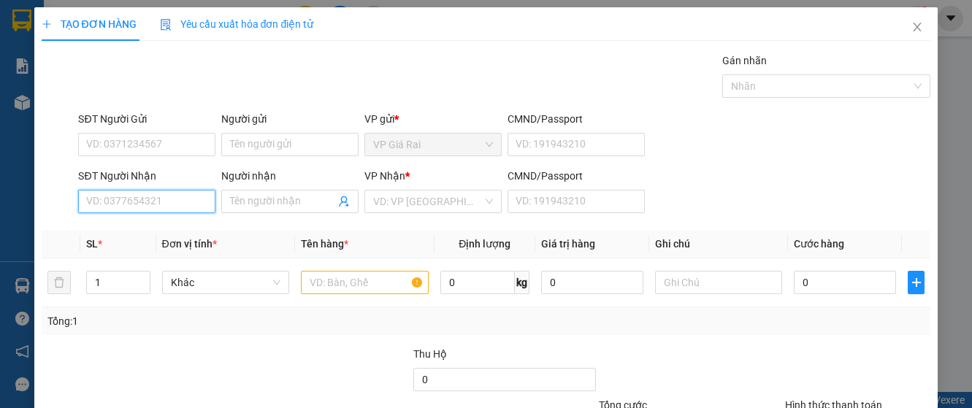
click at [168, 200] on input "SĐT Người Nhận" at bounding box center [146, 201] width 137 height 23
type input "0913345244"
click at [164, 225] on div "0913345244 - THUÝ AN" at bounding box center [145, 231] width 118 height 16
type input "THUÝ AN"
type input "50.000"
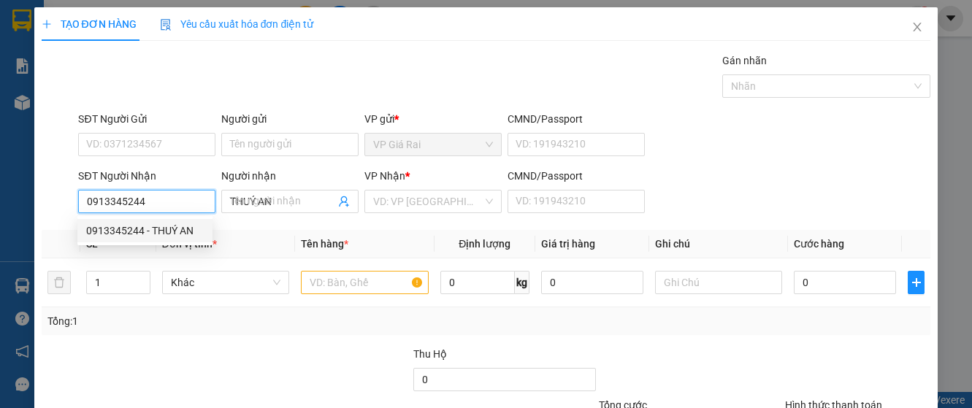
type input "50.000"
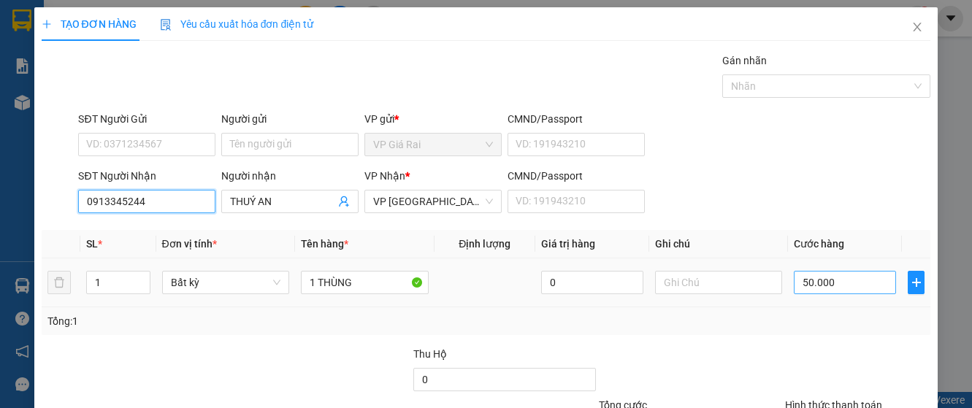
type input "0913345244"
click at [850, 280] on input "50.000" at bounding box center [845, 282] width 102 height 23
type input "4"
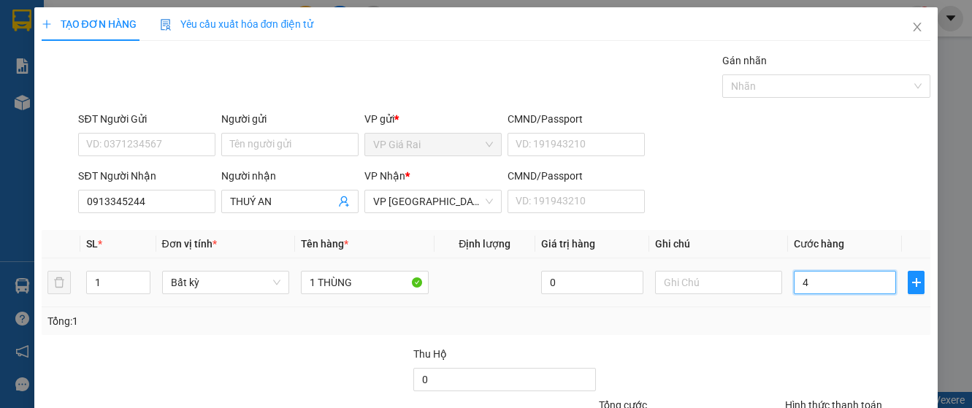
type input "40"
type input "400"
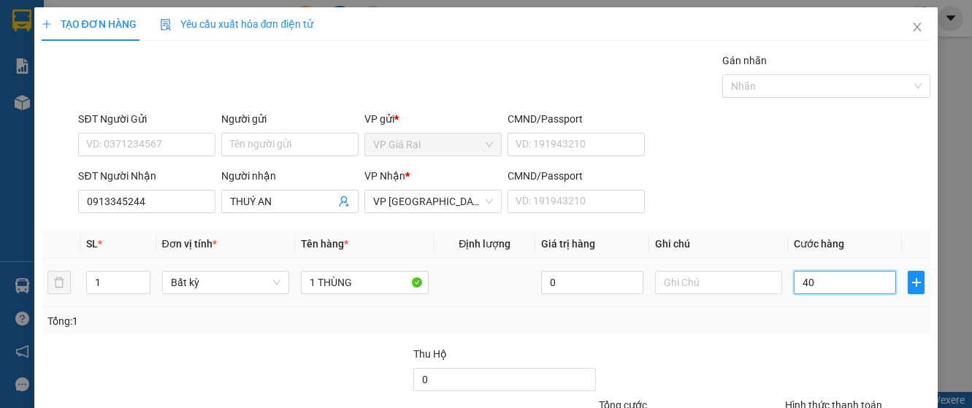
type input "400"
type input "4.000"
type input "40.000"
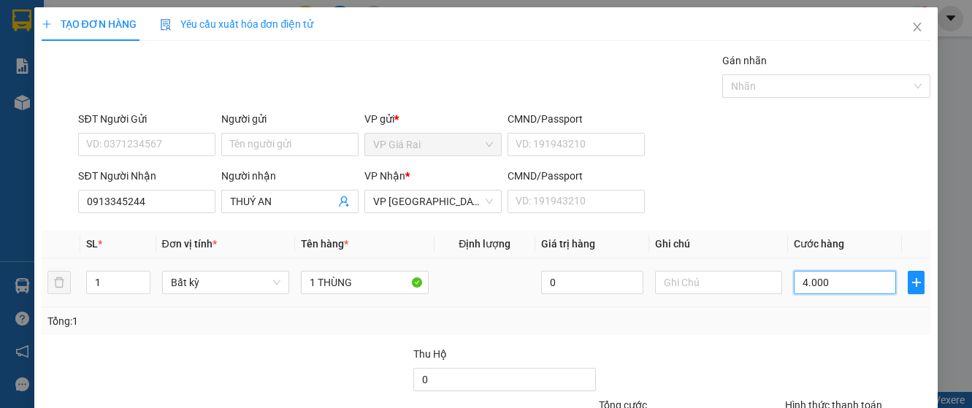
type input "40.000"
type input "0"
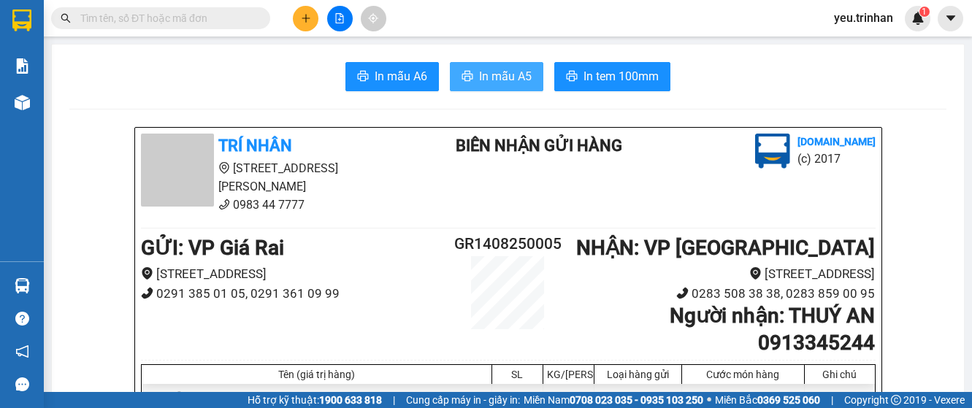
click at [502, 73] on span "In mẫu A5" at bounding box center [505, 76] width 53 height 18
drag, startPoint x: 535, startPoint y: 73, endPoint x: 547, endPoint y: 23, distance: 51.9
click at [251, 72] on div "In mẫu A6 In mẫu A5 In tem 100mm" at bounding box center [507, 76] width 877 height 29
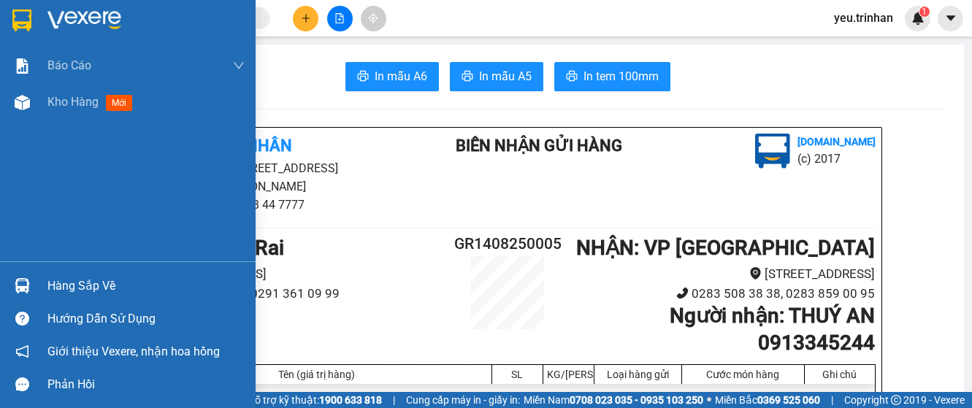
click at [29, 23] on img at bounding box center [21, 20] width 19 height 22
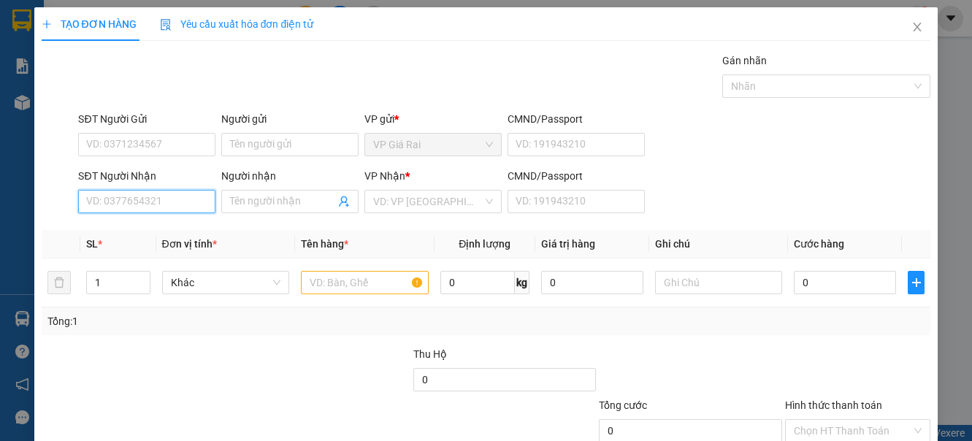
click at [183, 200] on input "SĐT Người Nhận" at bounding box center [146, 201] width 137 height 23
type input "0949613005"
click at [232, 199] on input "Người nhận" at bounding box center [282, 202] width 105 height 16
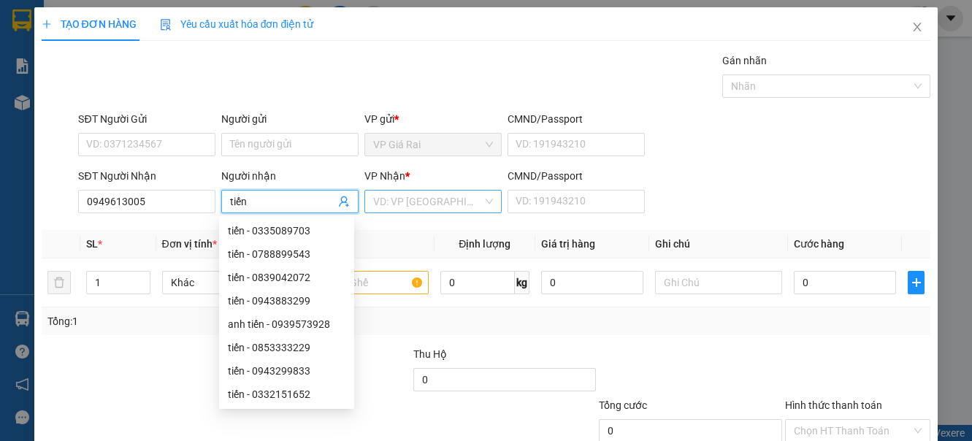
type input "tiến"
click at [391, 198] on input "search" at bounding box center [428, 202] width 110 height 22
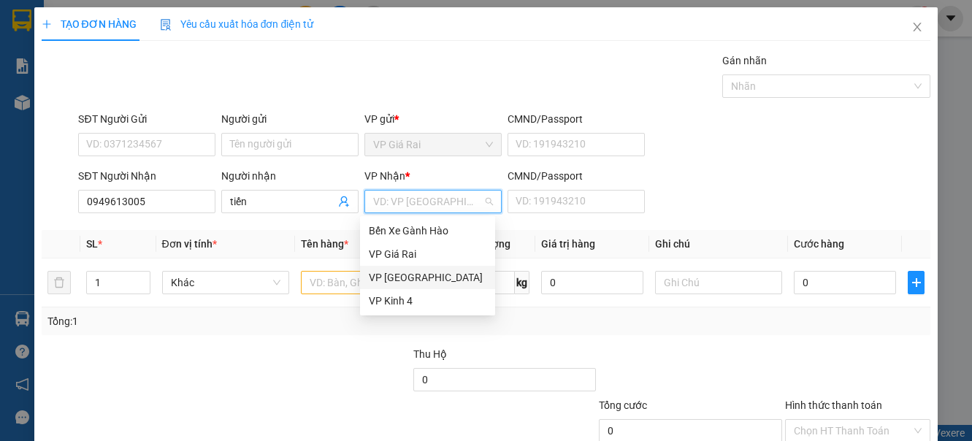
click at [400, 280] on div "VP Sài Gòn" at bounding box center [428, 278] width 118 height 16
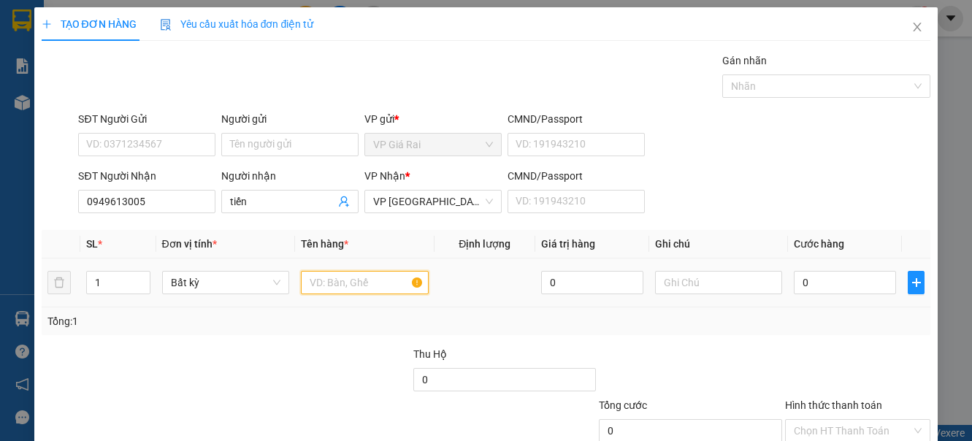
click at [354, 283] on input "text" at bounding box center [364, 282] width 127 height 23
type input "1 thùng"
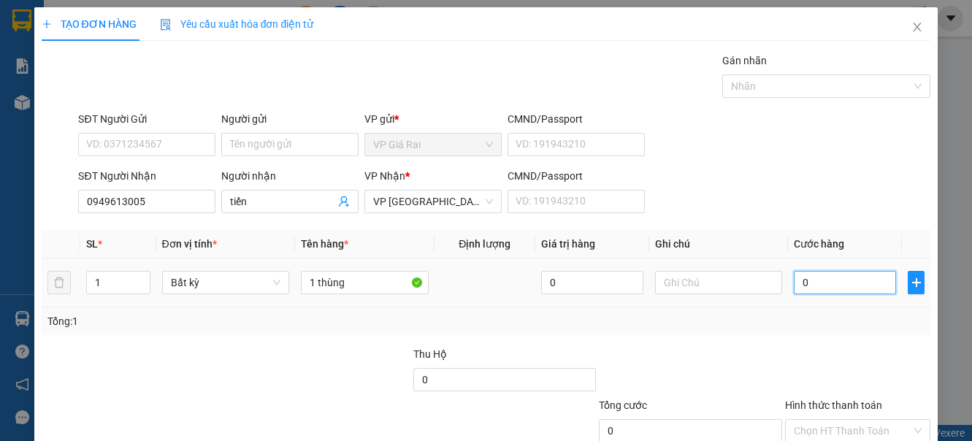
click at [810, 284] on input "0" at bounding box center [845, 282] width 102 height 23
type input "3"
type input "30"
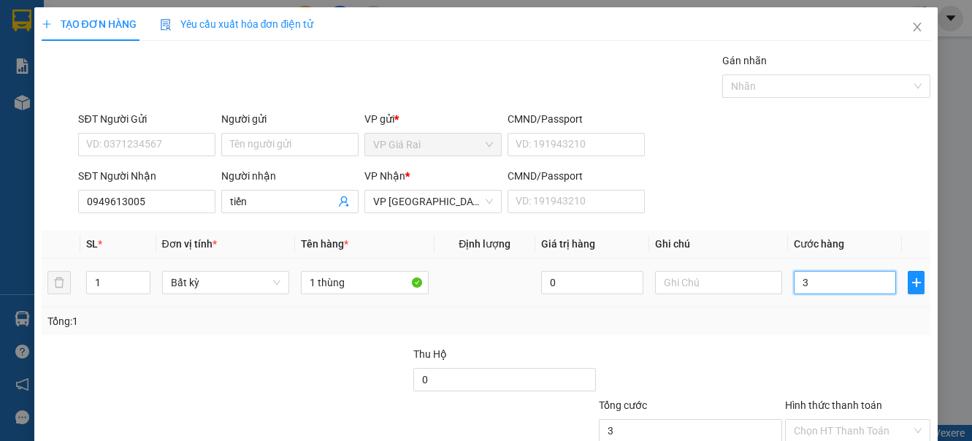
type input "30"
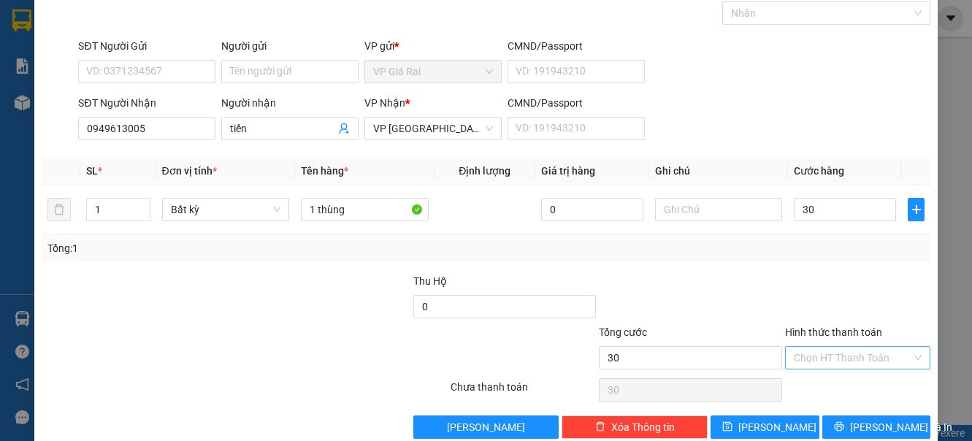
type input "30.000"
click at [826, 357] on input "Hình thức thanh toán" at bounding box center [853, 358] width 118 height 22
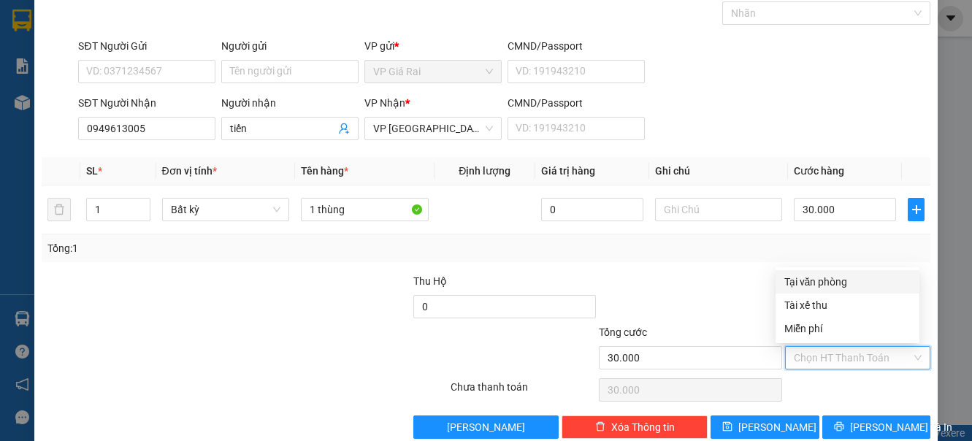
click at [839, 281] on div "Tại văn phòng" at bounding box center [848, 282] width 126 height 16
type input "0"
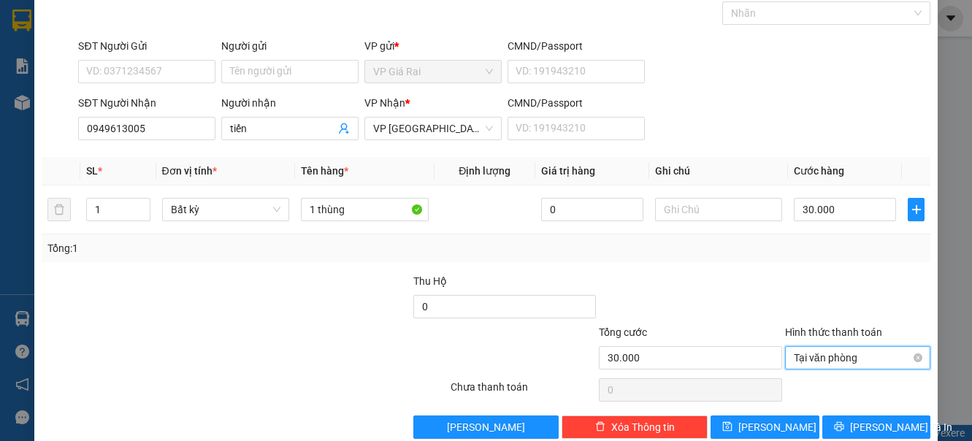
scroll to position [99, 0]
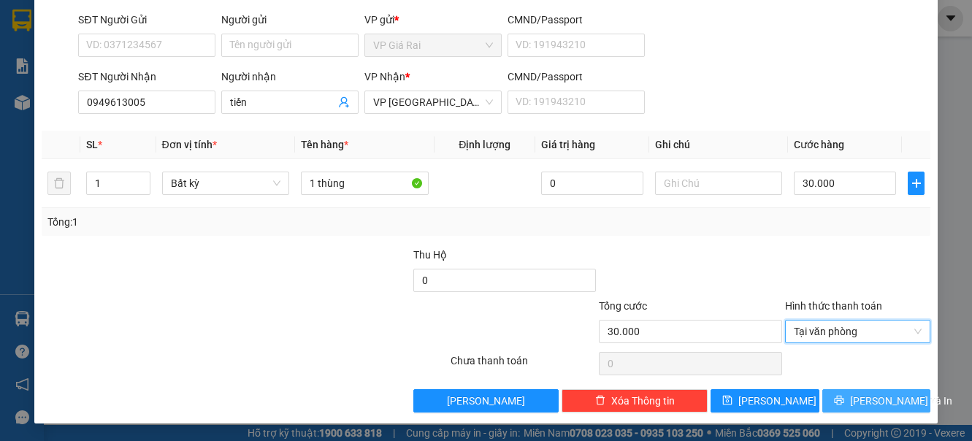
click at [844, 400] on icon "printer" at bounding box center [839, 400] width 10 height 10
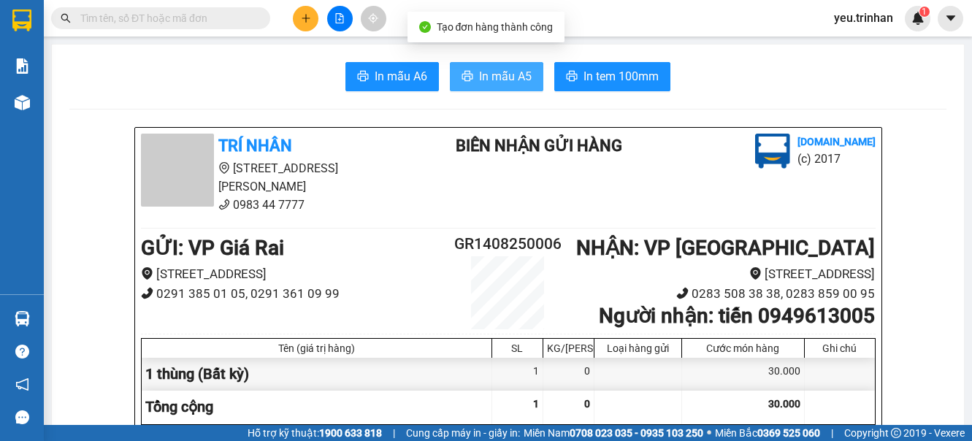
click at [487, 77] on span "In mẫu A5" at bounding box center [505, 76] width 53 height 18
